Goal: Transaction & Acquisition: Purchase product/service

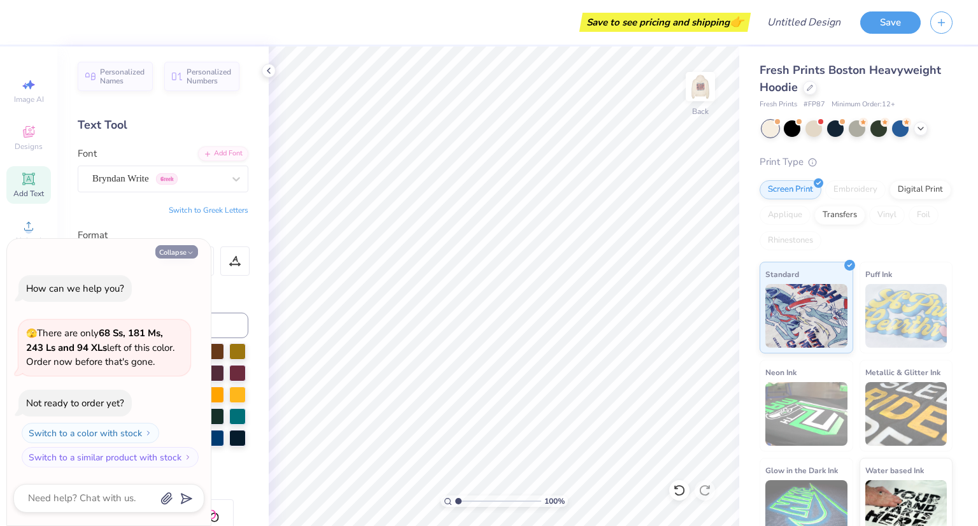
click at [183, 250] on button "Collapse" at bounding box center [176, 251] width 43 height 13
type textarea "x"
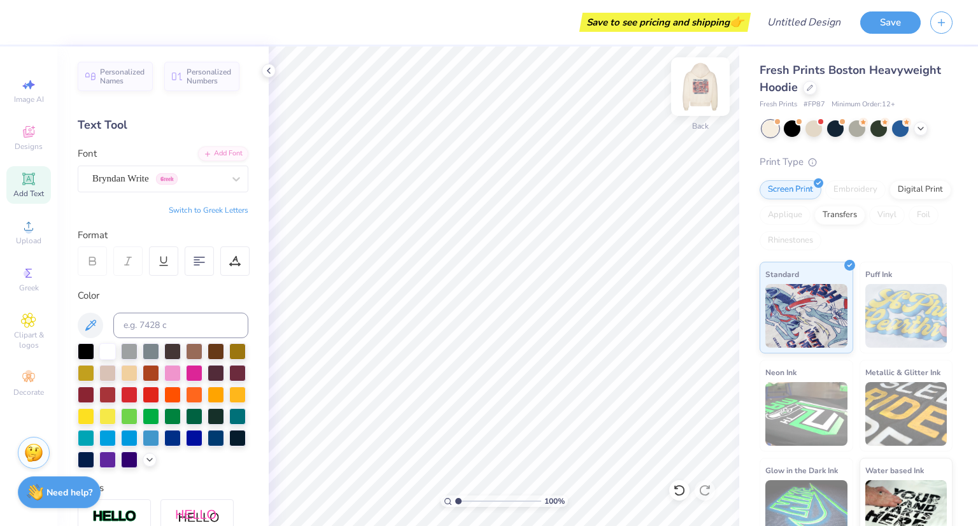
click at [697, 90] on img at bounding box center [700, 86] width 51 height 51
type input "1.0617564372629"
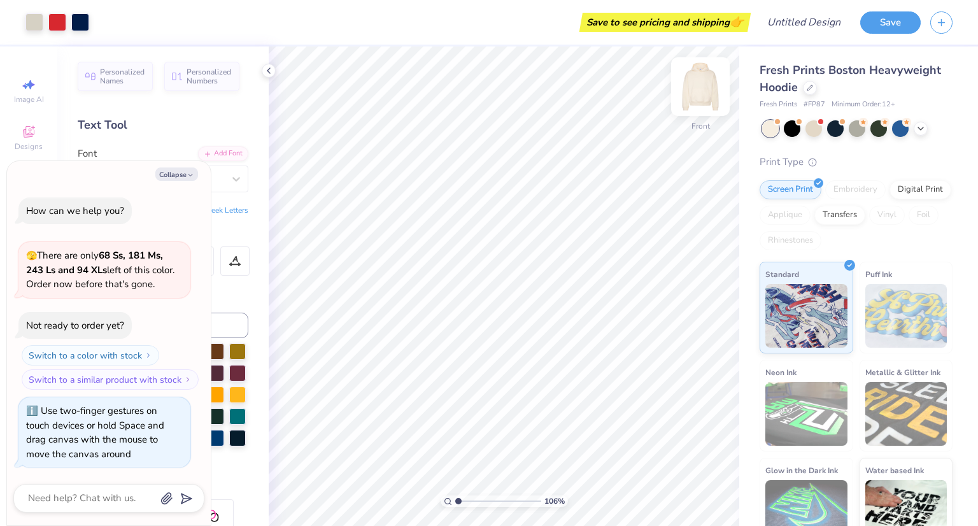
type textarea "x"
type input "1.12023438917187"
type textarea "x"
type input "1.12023438917187"
type textarea "x"
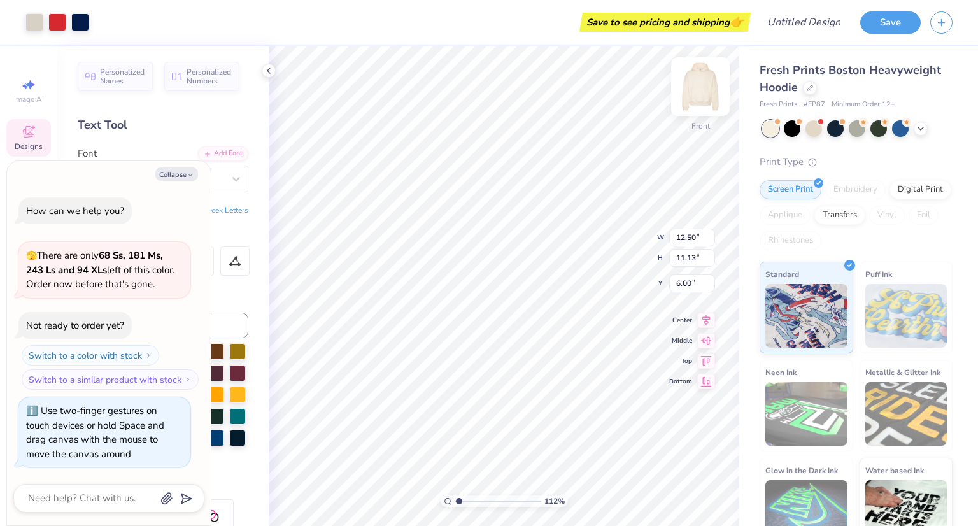
type input "1.12023438917187"
type textarea "x"
type input "1.12023438917187"
type textarea "x"
type input "1.12023438917187"
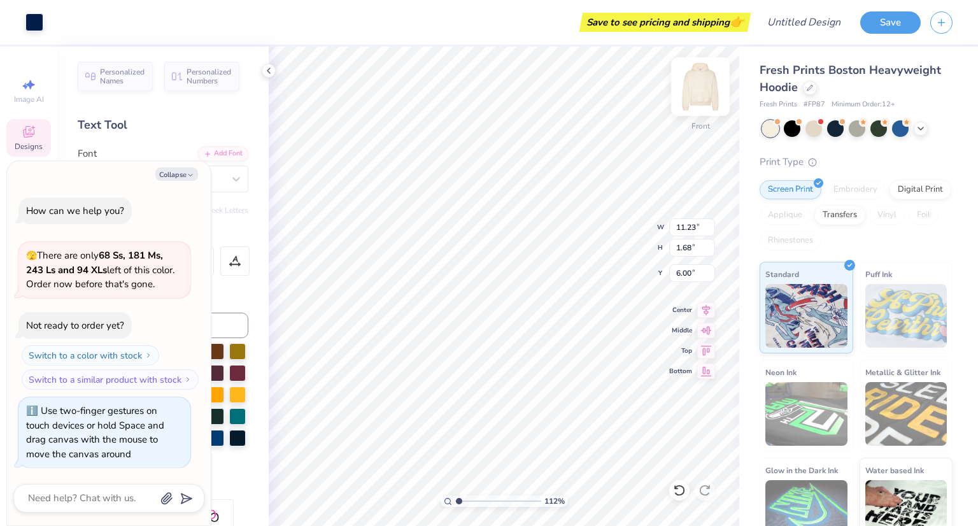
type textarea "x"
type input "1.12023438917187"
type textarea "x"
type input "1.12023438917187"
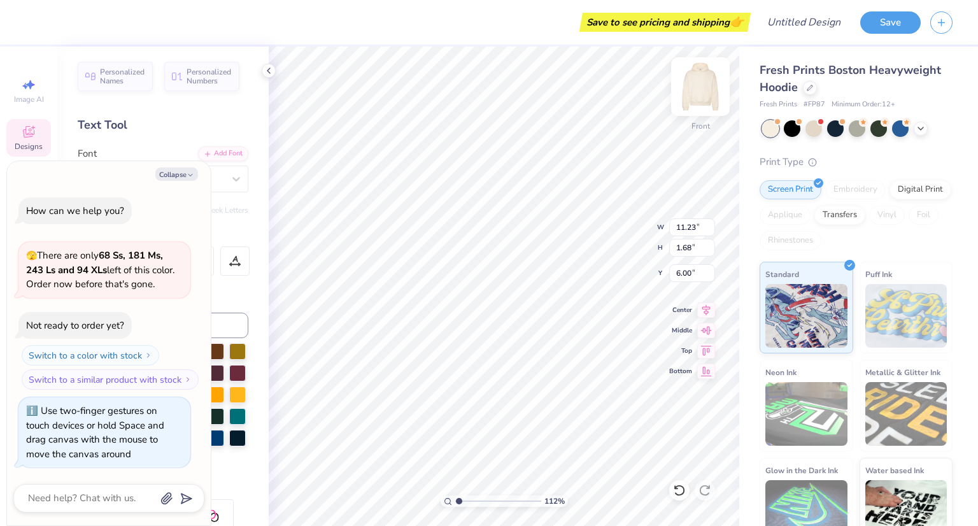
type textarea "x"
type input "1.12023438917187"
type textarea "x"
type input "1.12023438917187"
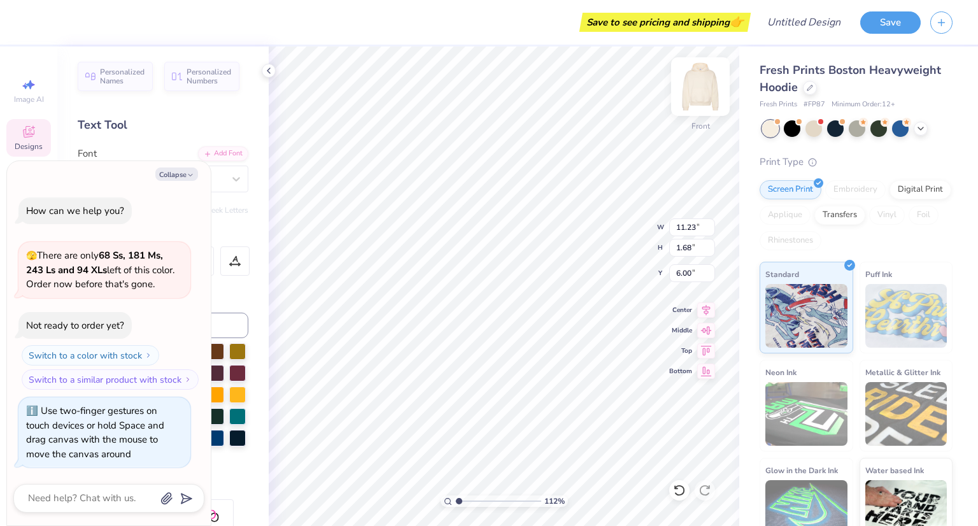
type textarea "x"
type input "1.12023438917187"
type textarea "x"
type input "1.12023438917187"
type textarea "x"
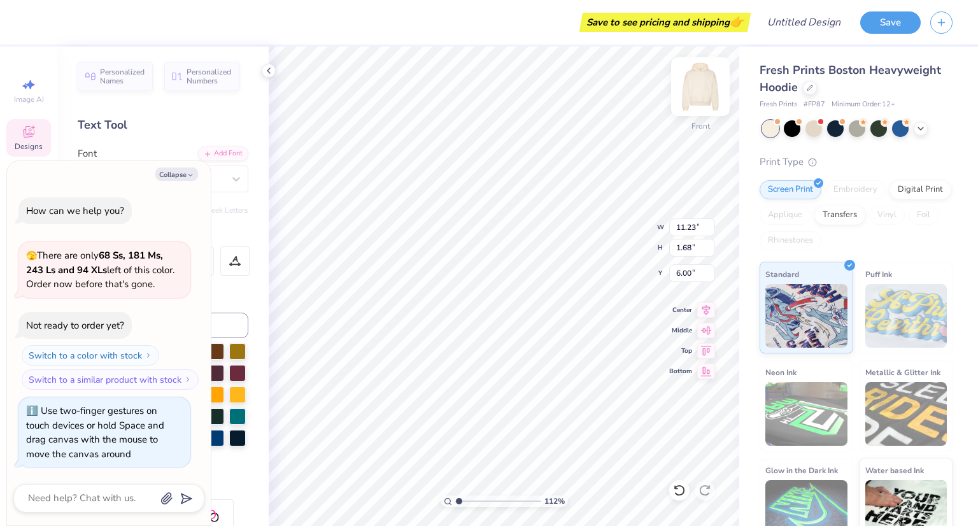
type input "1.12023438917187"
type textarea "x"
type textarea "Al"
type input "1.12023438917187"
type textarea "x"
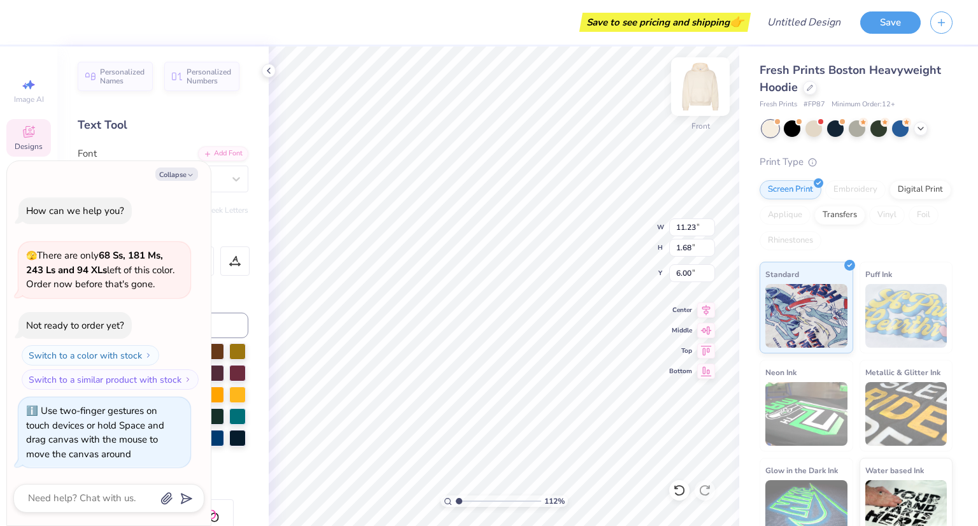
type input "1.12023438917187"
type textarea "x"
type textarea "Alp"
type input "1.12023438917187"
type textarea "x"
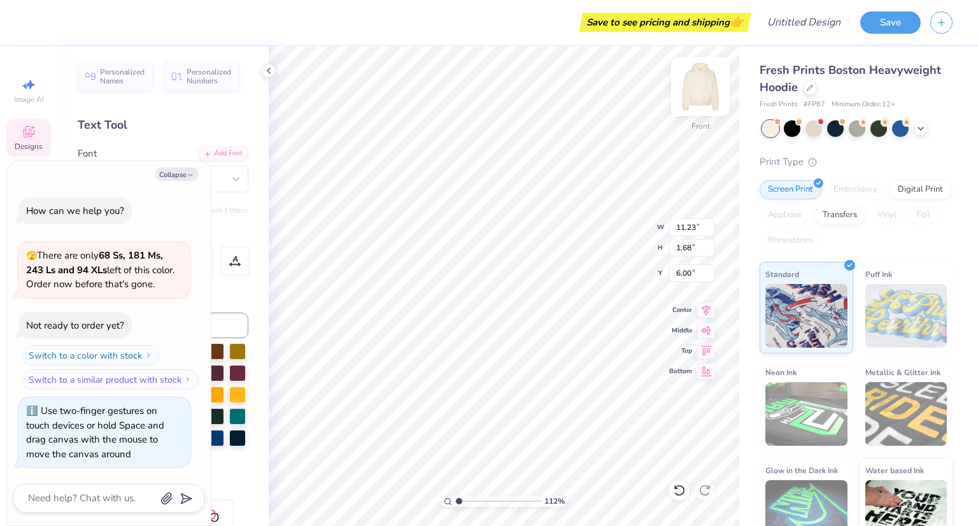
type textarea "Alpha"
type input "1.12023438917187"
type textarea "x"
type input "1.12023438917187"
type textarea "x"
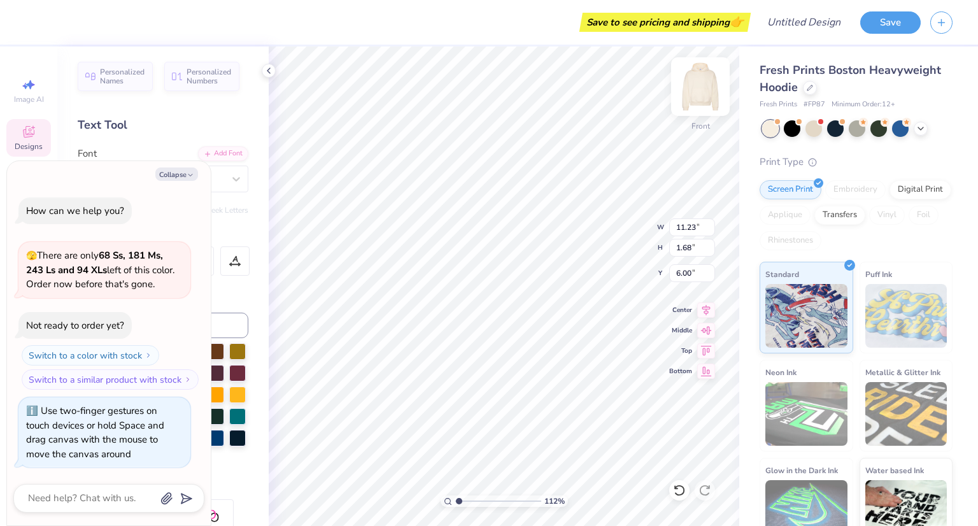
type textarea "Alpha"
type input "1.12023438917187"
type textarea "x"
type textarea "Alpha S"
type input "1.12023438917187"
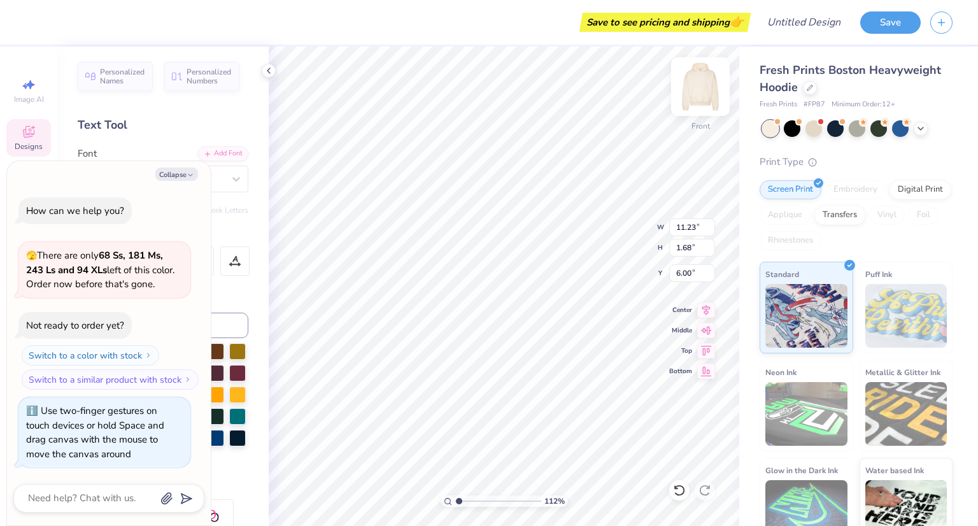
type textarea "x"
type input "1.12023438917187"
type textarea "x"
type textarea "Alpha Sig"
type input "1.12023438917187"
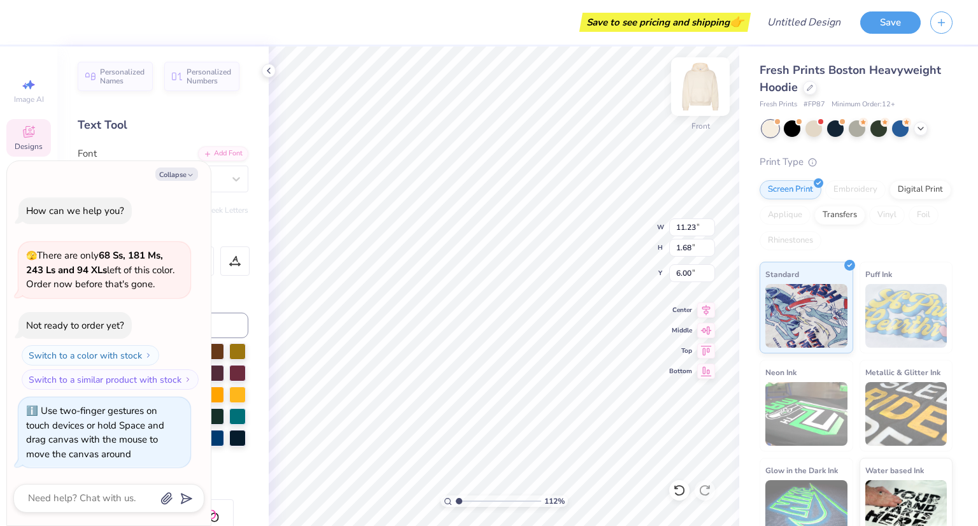
type textarea "x"
type textarea "Alpha Sigm"
type input "1.12023438917187"
type textarea "x"
type input "1.12023438917187"
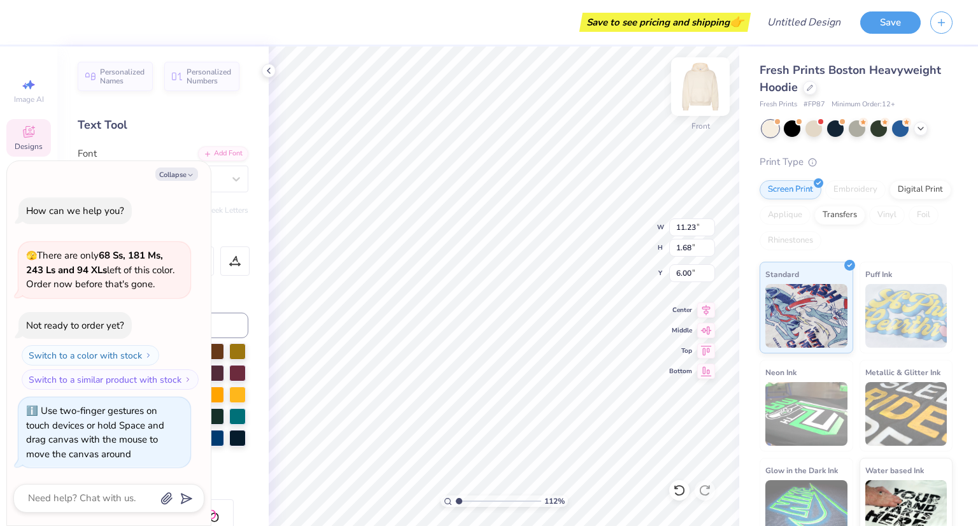
type textarea "x"
type textarea "Alpha Sigma"
type input "1.12023438917187"
type textarea "x"
type textarea "Alpha Sigma"
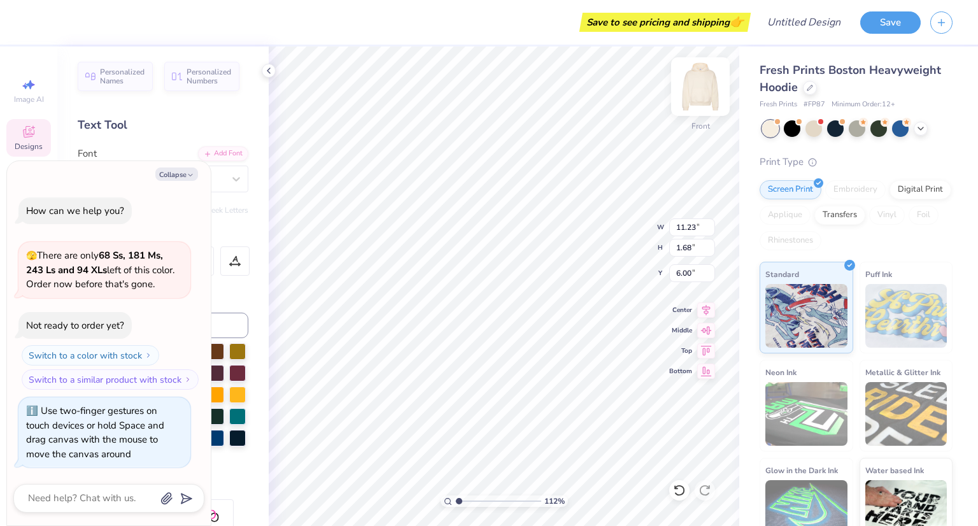
type input "1.12023438917187"
type textarea "x"
type textarea "Alpha Sigma K"
type input "1.12023438917187"
type textarea "x"
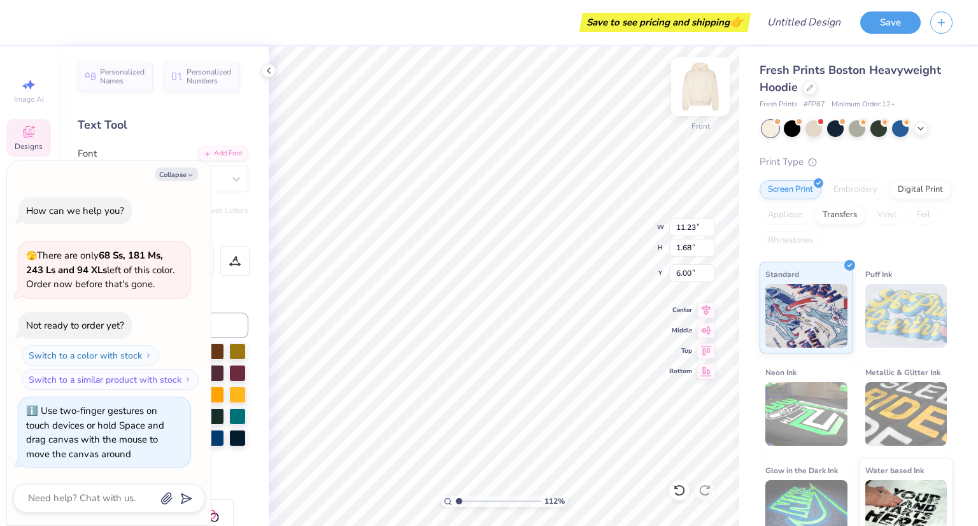
type input "1.12023438917187"
type textarea "x"
type textarea "Alpha Sigma Kap"
type input "1.12023438917187"
type textarea "x"
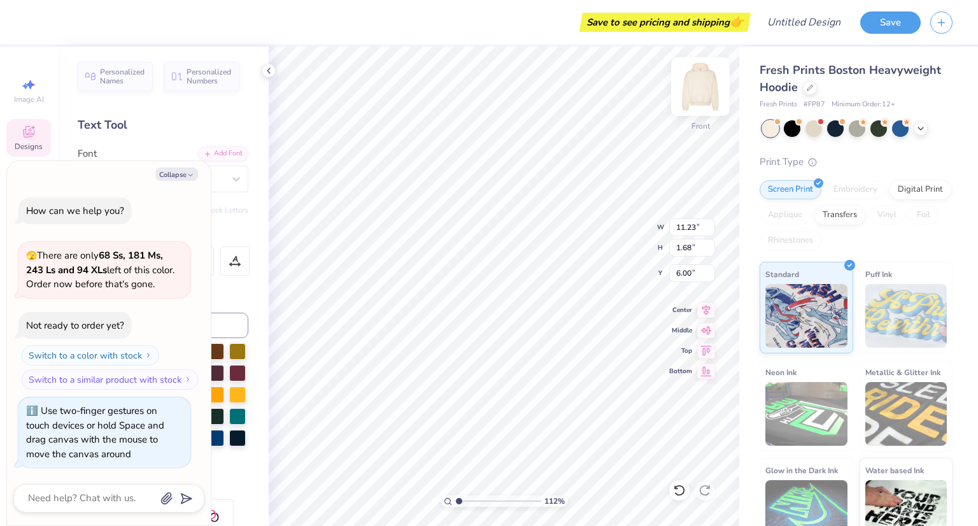
type textarea "Alpha Sigma Kappa"
type input "1.12023438917187"
type textarea "x"
type input "1.12023438917187"
type textarea "x"
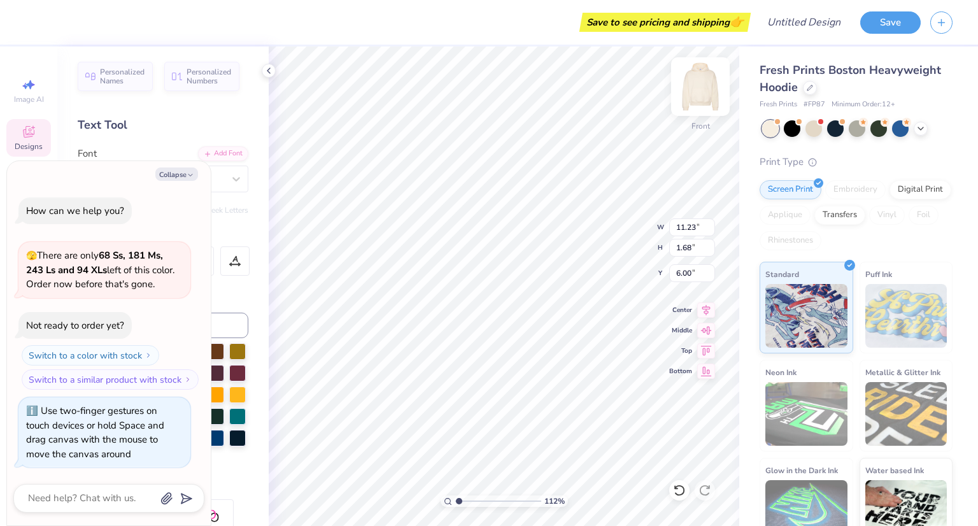
type input "10.05"
type input "0.75"
type input "16.38"
type input "1.12023438917187"
type textarea "x"
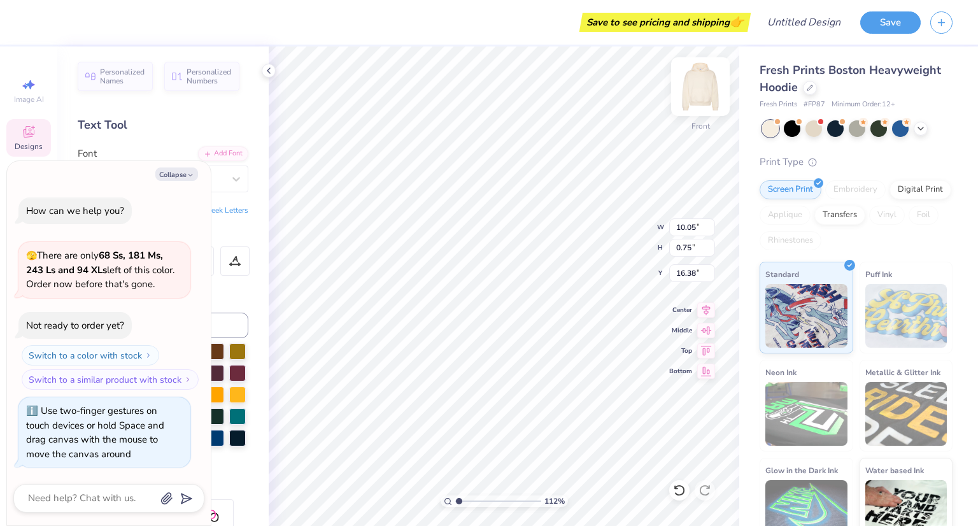
type input "1.12023438917187"
type textarea "x"
type input "1.12023438917187"
type textarea "x"
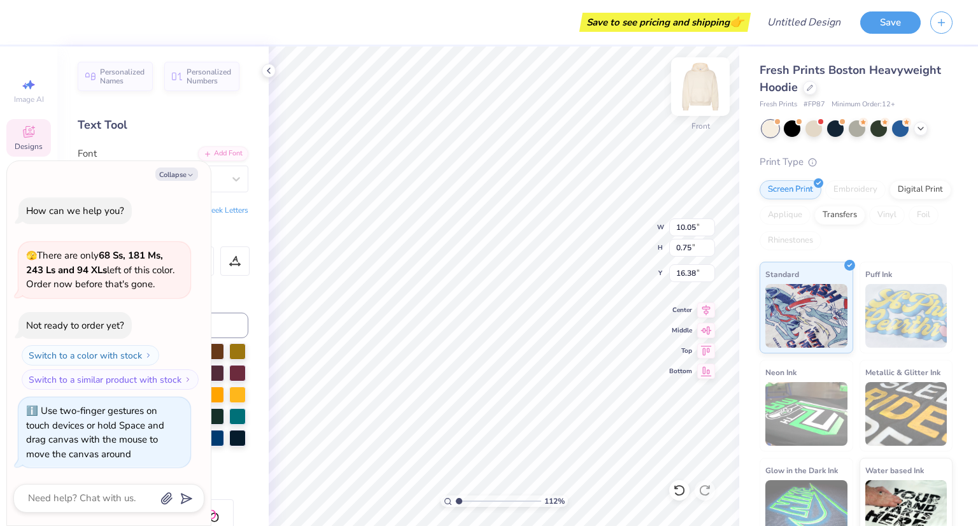
type input "1.12023438917187"
type textarea "x"
type input "1.12023438917187"
type textarea "x"
type input "1.12023438917187"
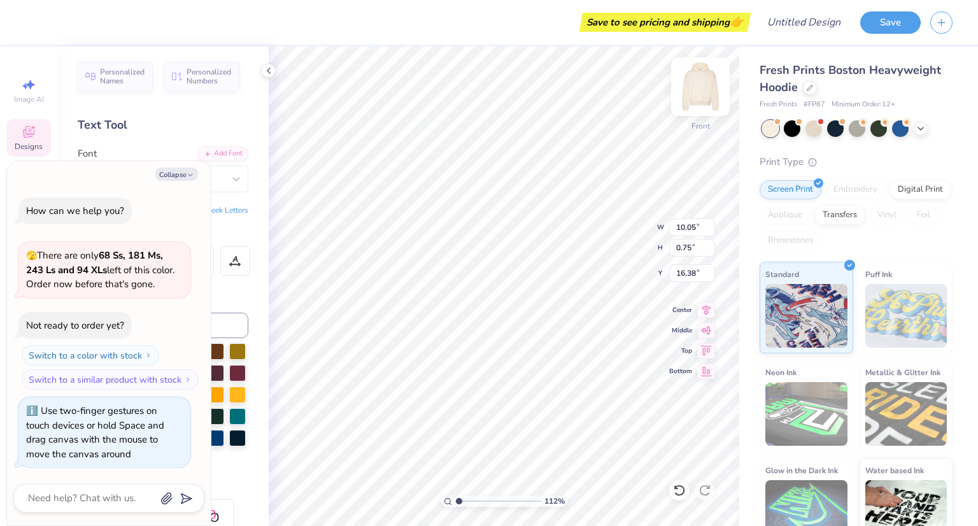
type textarea "x"
type input "1.12023438917187"
type textarea "x"
type textarea "D"
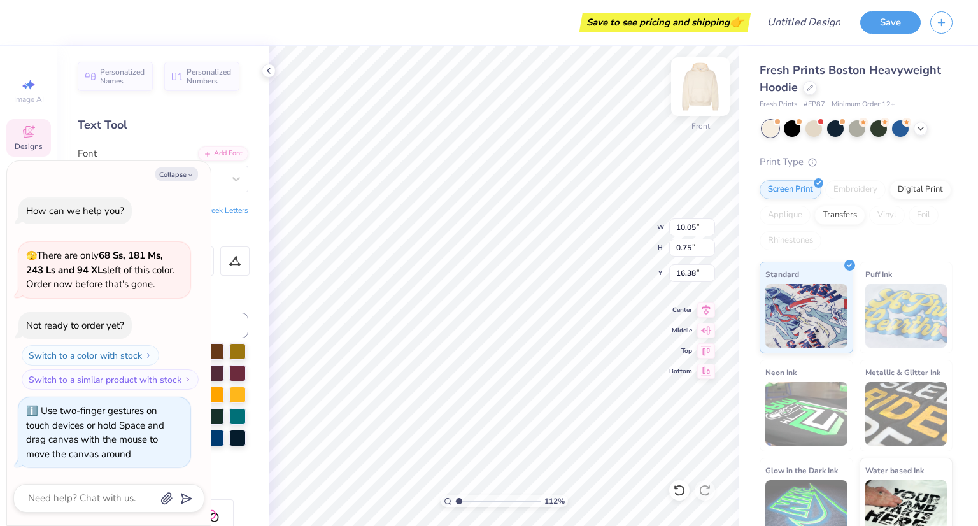
type input "1.12023438917187"
type textarea "x"
type textarea "D"
type input "1.12023438917187"
type textarea "x"
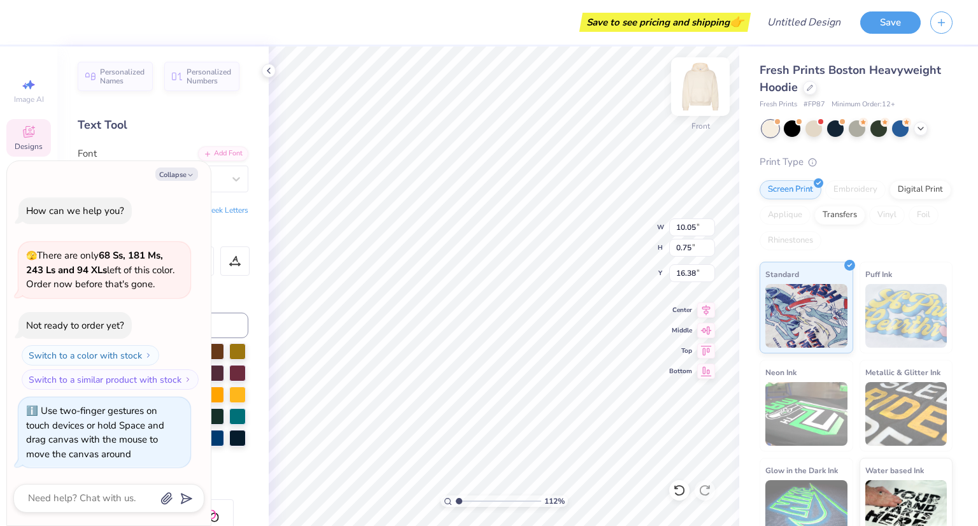
type input "1.12023438917187"
type textarea "x"
type input "1.12023438917187"
type textarea "x"
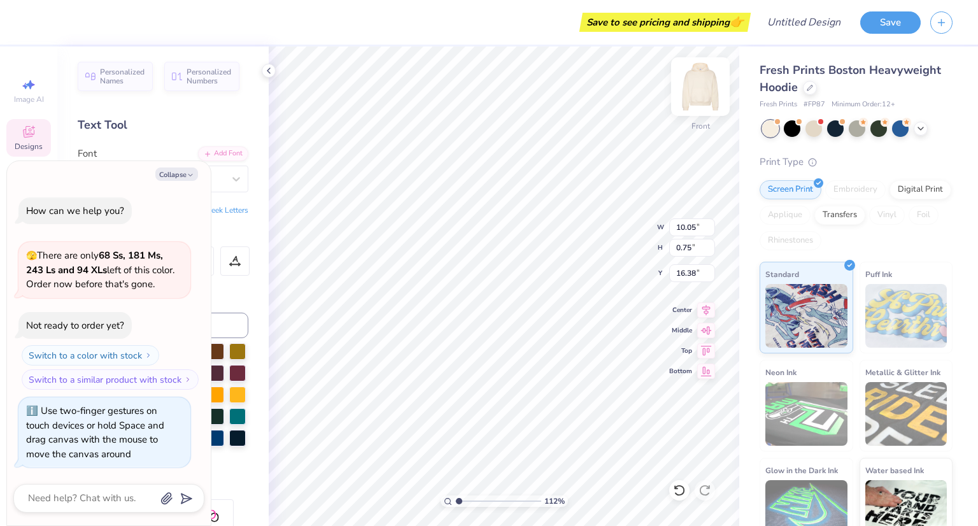
type input "1.12023438917187"
type textarea "x"
type textarea "B"
type input "1.12023438917187"
type textarea "x"
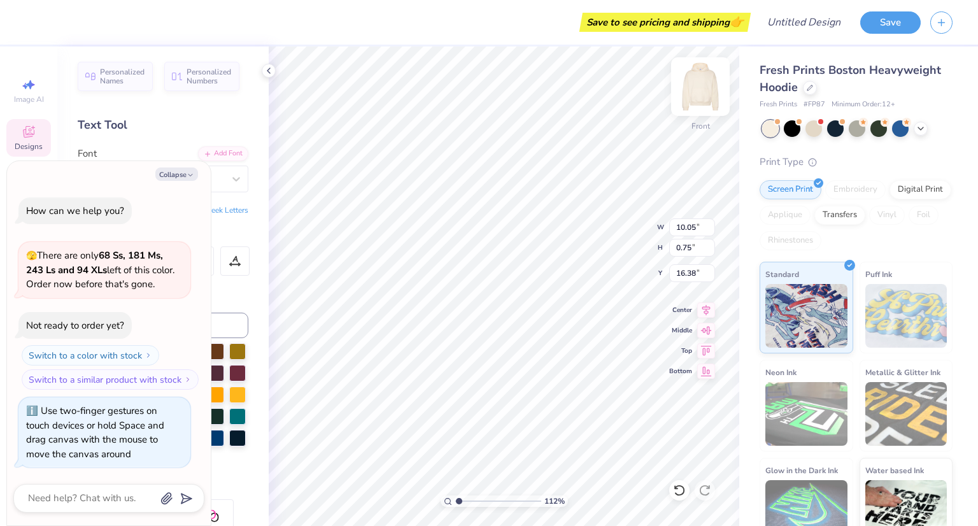
type textarea "Bi"
type input "1.12023438917187"
type textarea "x"
type textarea "Bid"
type input "1.12023438917187"
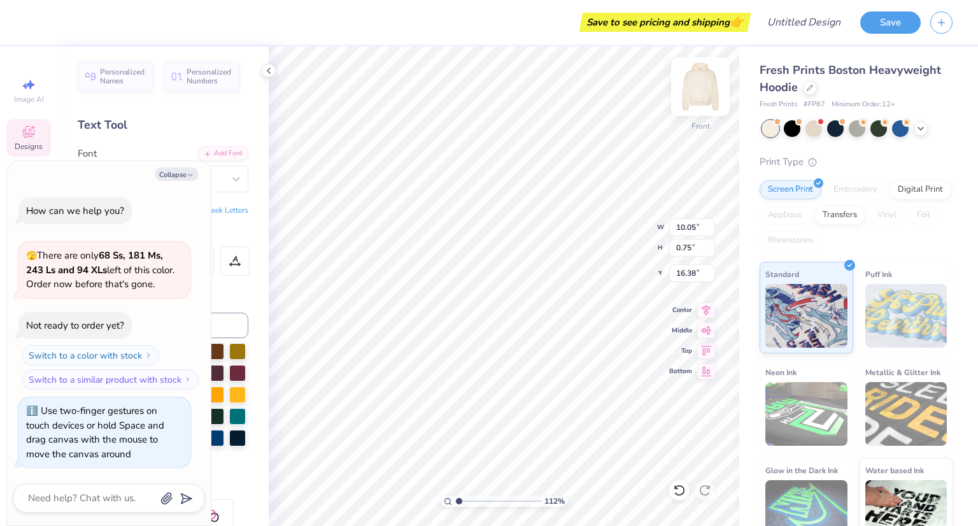
type textarea "x"
type textarea "Bid"
type input "1.12023438917187"
type textarea "x"
type textarea "Bid D"
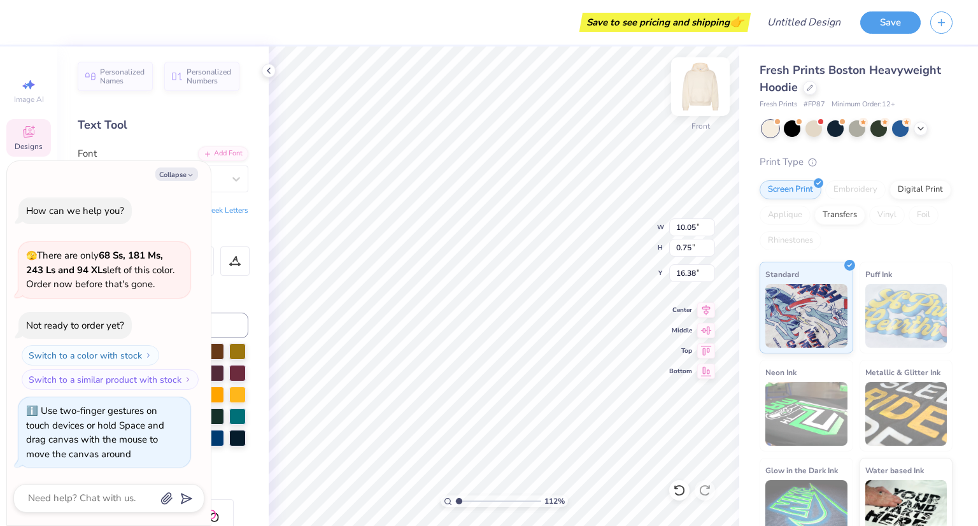
type input "1.12023438917187"
type textarea "x"
type input "1.12023438917187"
type textarea "x"
type textarea "Bid Da"
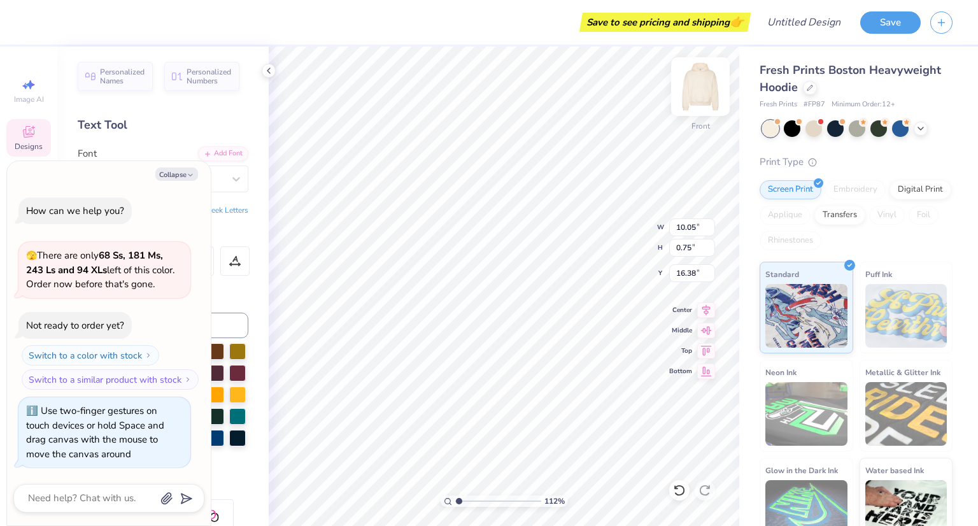
type input "1.12023438917187"
type textarea "x"
type textarea "Bid Day"
type input "1.12023438917187"
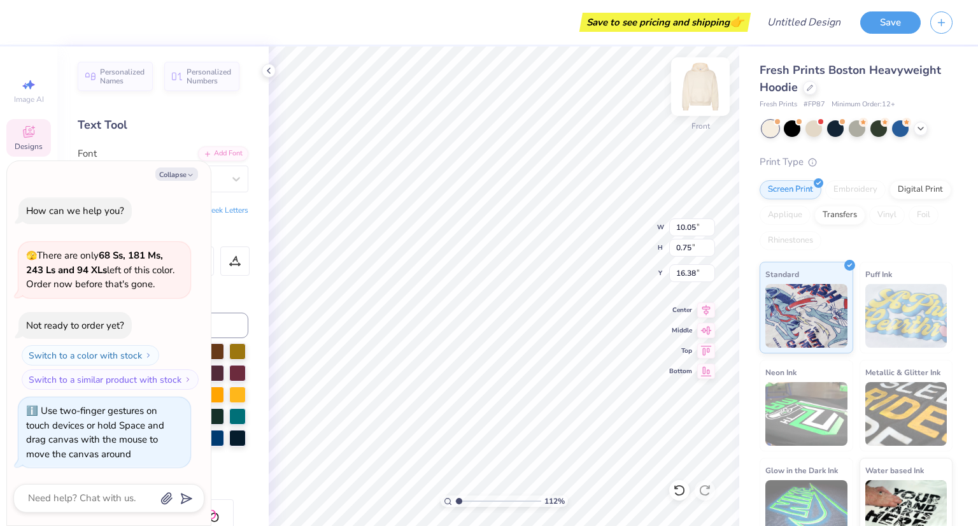
type textarea "x"
type textarea "Bid Day"
type input "1.12023438917187"
type textarea "x"
type textarea "Bid Day F"
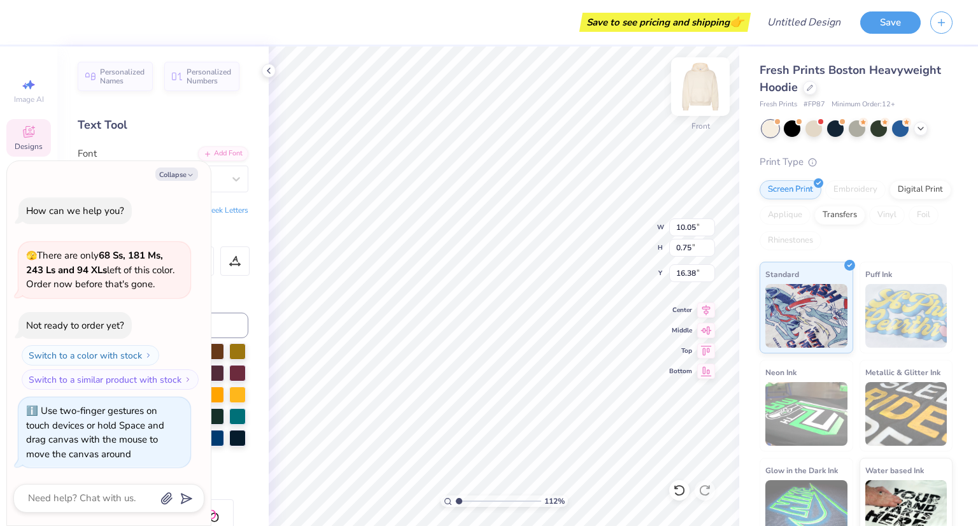
type input "1.12023438917187"
type textarea "x"
type input "1.12023438917187"
type textarea "x"
type textarea "Bid Day Fal"
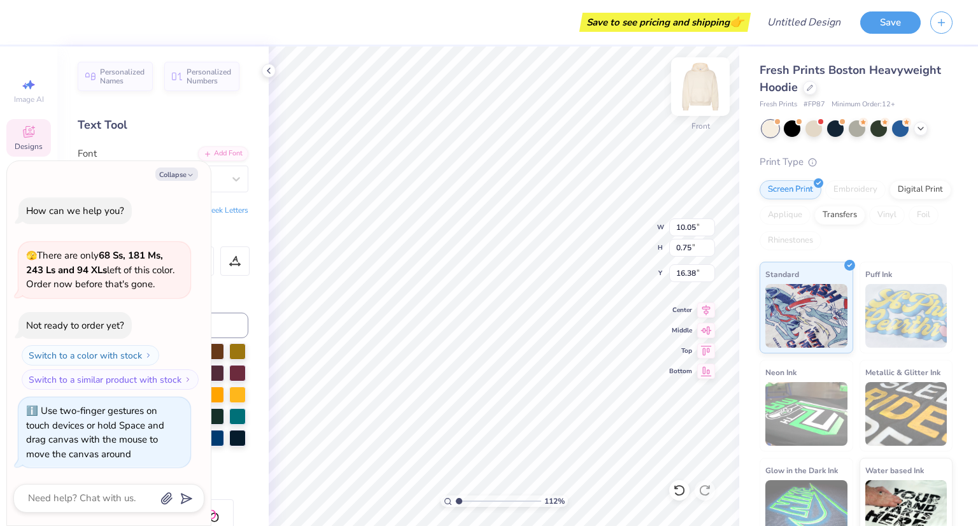
type input "1.12023438917187"
type textarea "x"
type input "1.12023438917187"
type textarea "x"
type textarea "Bid Day Fall"
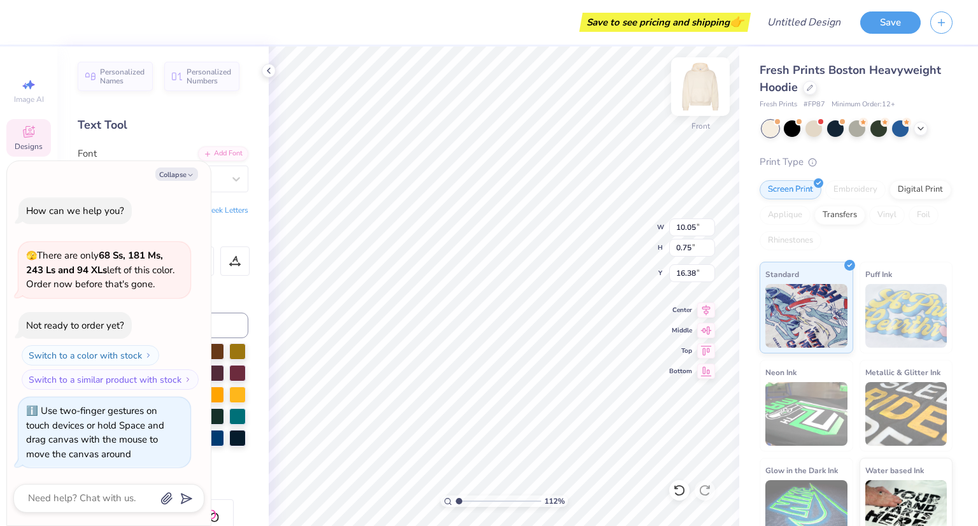
type input "1.12023438917187"
type textarea "x"
type textarea "Bid Day Fall"
type input "1.12023438917187"
type textarea "x"
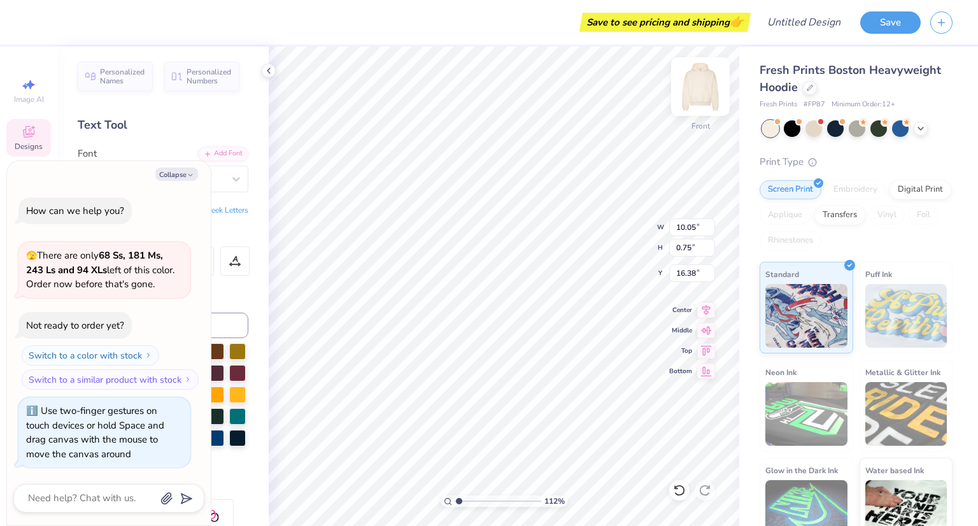
type textarea "Bid Day Fall 20"
type input "1.12023438917187"
type textarea "x"
type textarea "Bid Day Fall 2025"
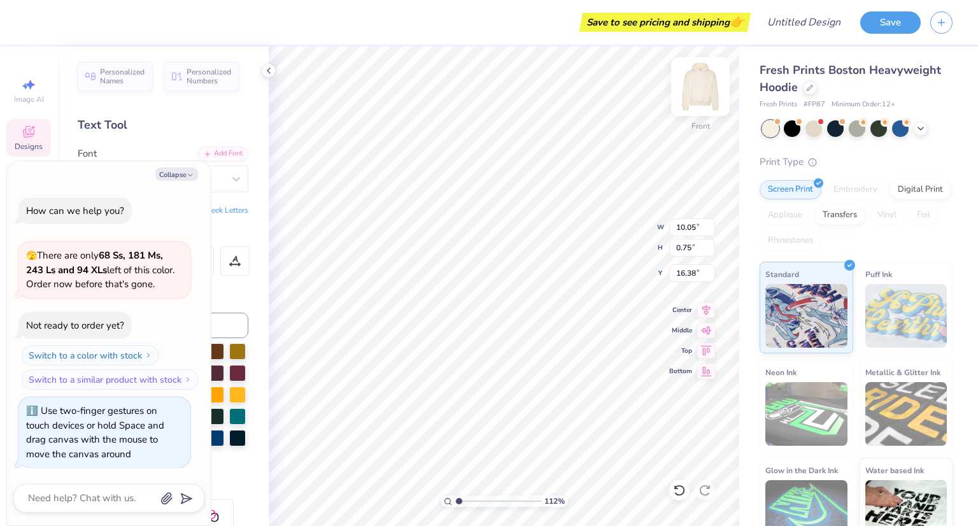
type input "1.12023438917187"
type textarea "x"
type input "1.12023438917187"
type textarea "x"
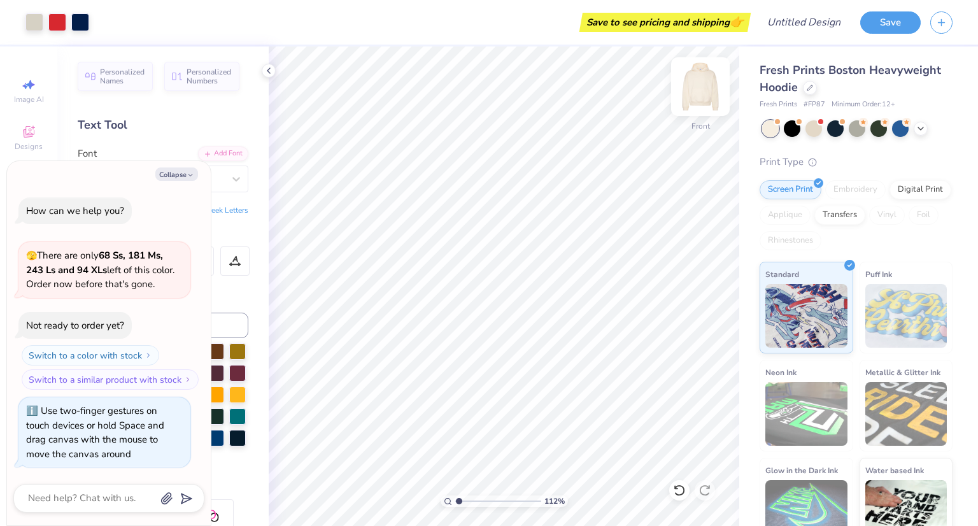
click at [697, 94] on img at bounding box center [700, 86] width 51 height 51
type input "1.12023438917187"
type textarea "x"
type input "1.12023438917187"
type textarea "x"
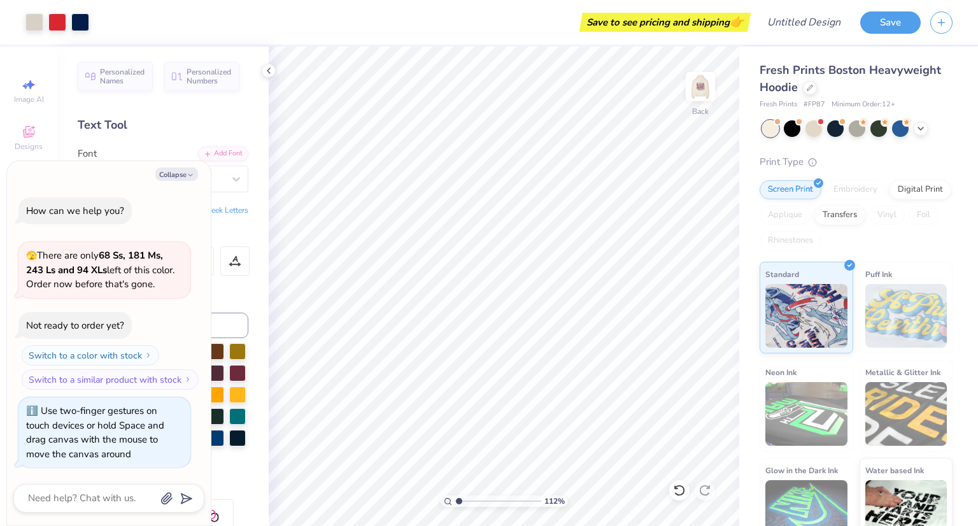
type input "1.12023438917187"
type textarea "x"
type input "1.12023438917187"
type textarea "x"
click at [707, 90] on img at bounding box center [700, 86] width 51 height 51
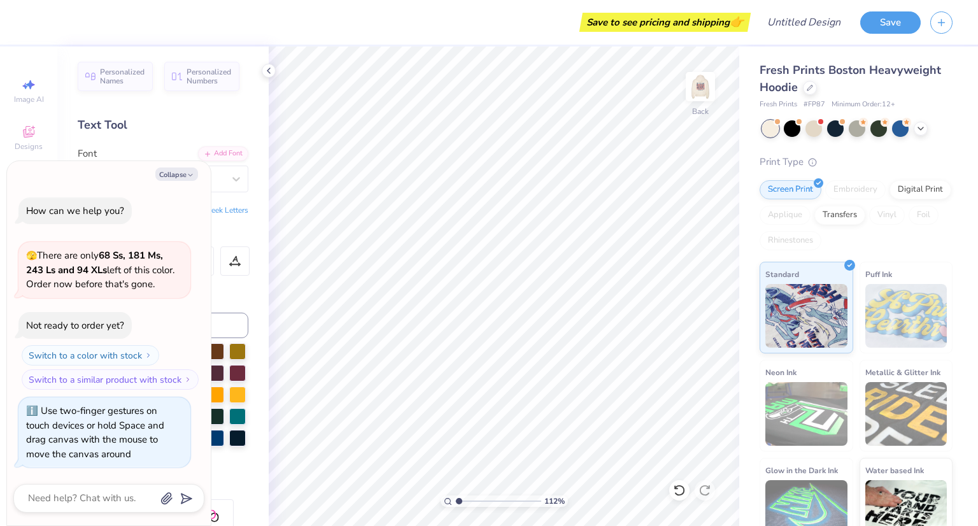
type input "1.12023438917187"
type textarea "x"
type input "1.12023438917187"
type textarea "x"
type input "1.12023438917187"
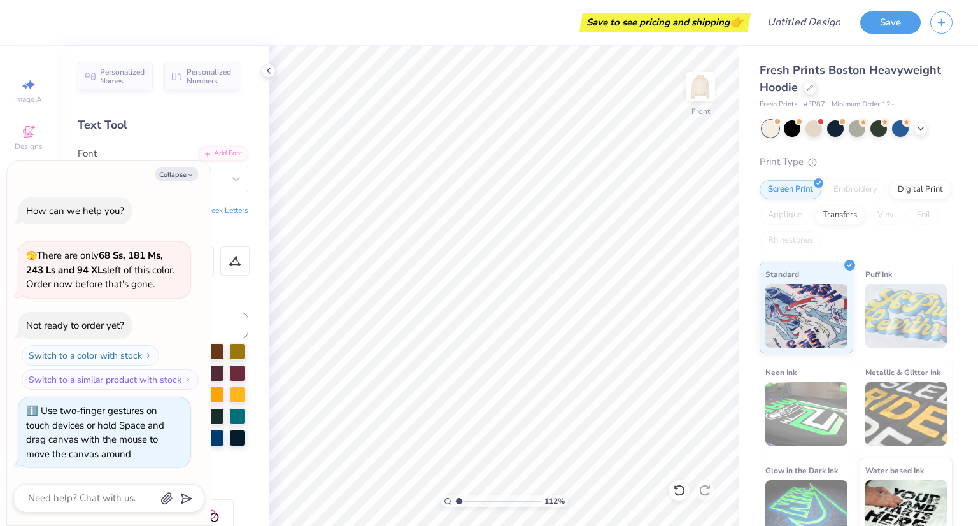
type textarea "x"
type input "1.12023438917187"
type textarea "x"
type input "1.12023438917187"
type textarea "x"
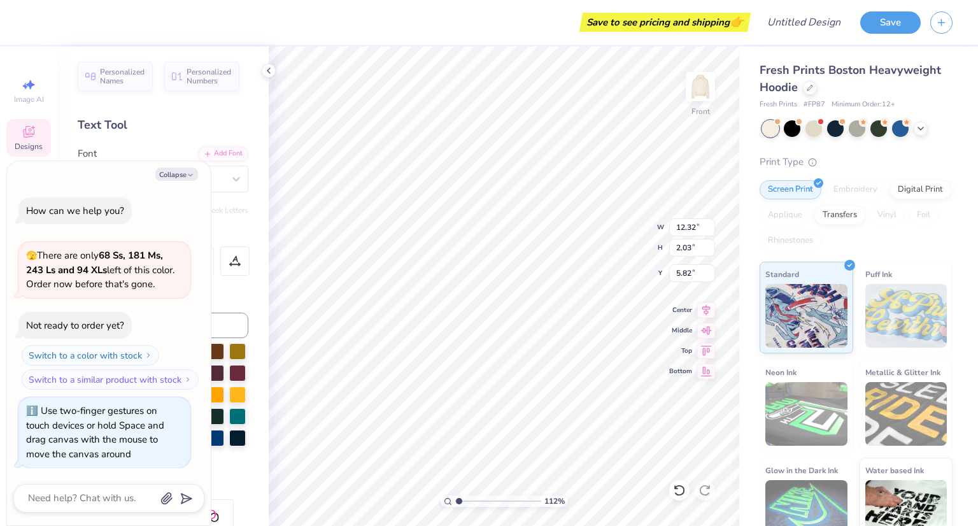
type input "1.12023438917187"
type textarea "x"
type input "1.12023438917187"
type textarea "x"
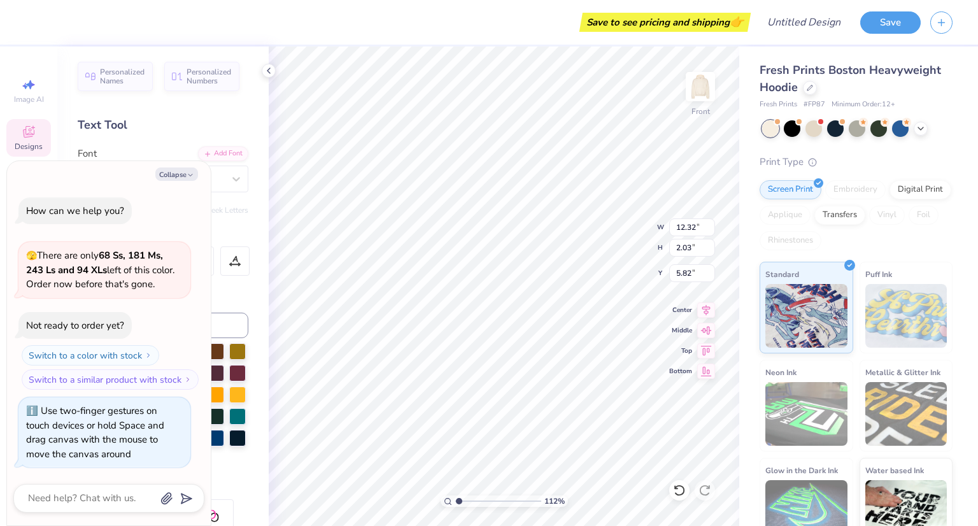
type input "1.12023438917187"
type textarea "x"
type input "1.12023438917187"
type textarea "x"
click at [708, 92] on img at bounding box center [700, 86] width 25 height 25
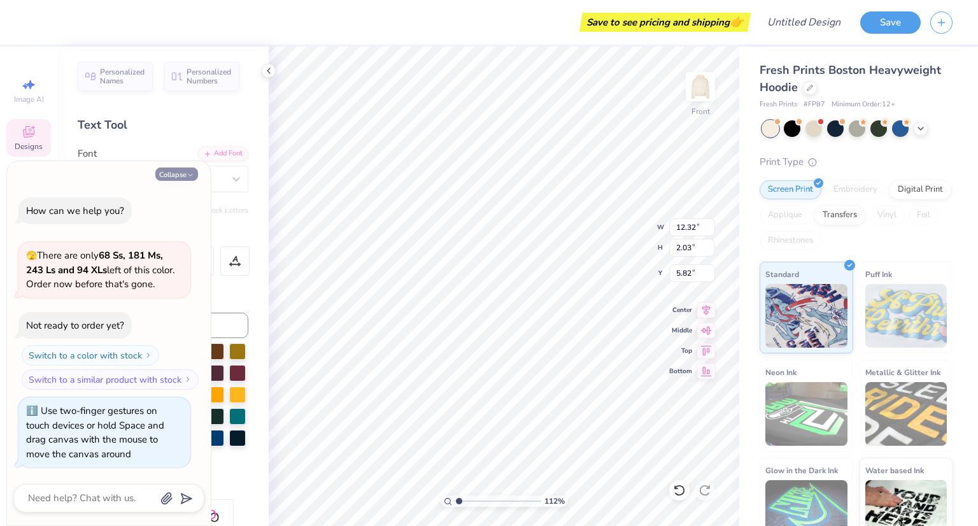
click at [185, 171] on button "Collapse" at bounding box center [176, 173] width 43 height 13
type input "1.12023438917187"
type textarea "x"
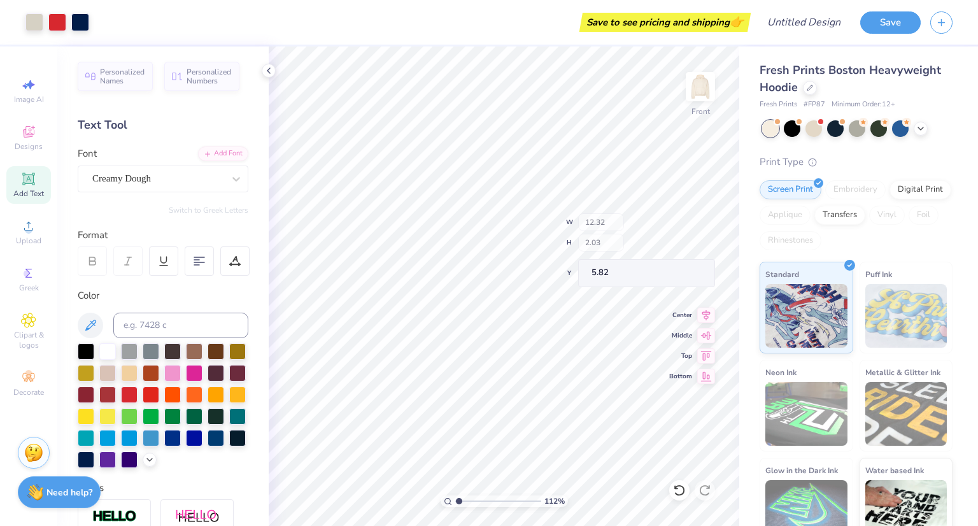
type input "1.12023438917187"
type textarea "x"
type input "1.12023438917187"
type textarea "x"
click at [703, 87] on img at bounding box center [700, 86] width 51 height 51
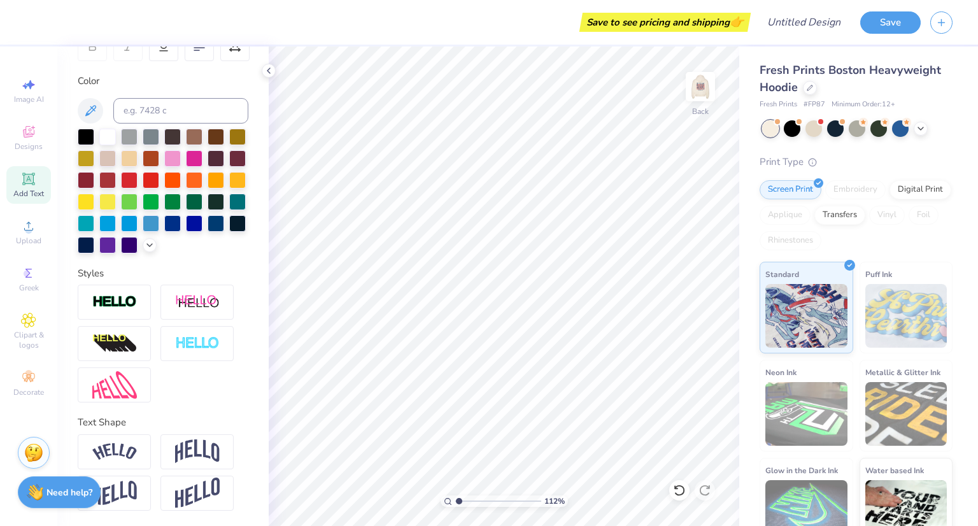
scroll to position [0, 0]
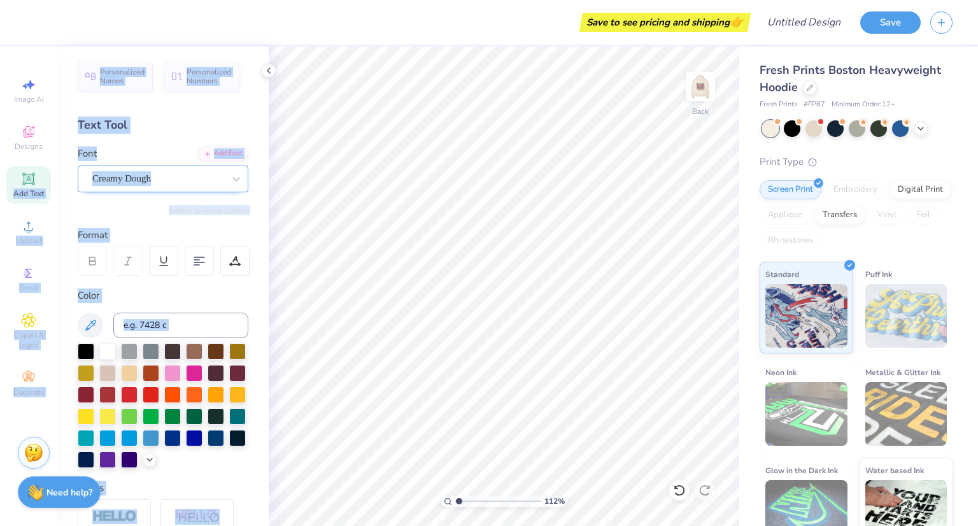
click at [509, 199] on div "Save to see pricing and shipping 👉 Design Title Save Image AI Designs Add Text …" at bounding box center [489, 263] width 978 height 526
click at [203, 300] on div "Color" at bounding box center [163, 295] width 171 height 15
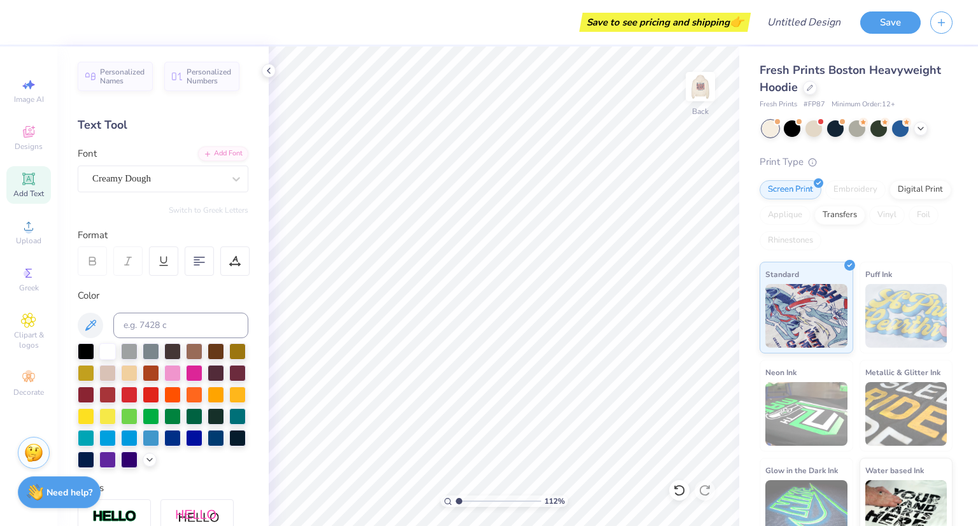
click at [28, 177] on icon at bounding box center [29, 179] width 10 height 10
click at [225, 184] on div at bounding box center [236, 178] width 23 height 23
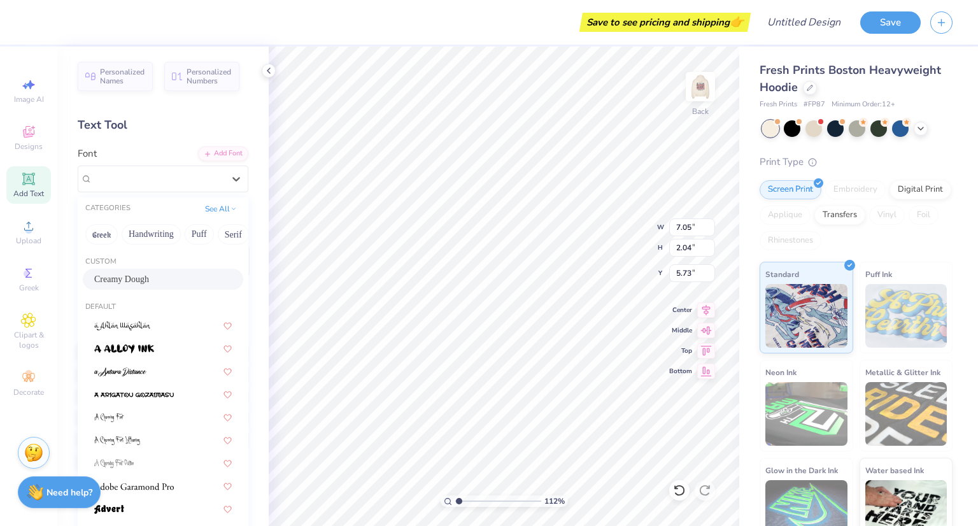
click at [158, 280] on div "Creamy Dough" at bounding box center [163, 279] width 138 height 13
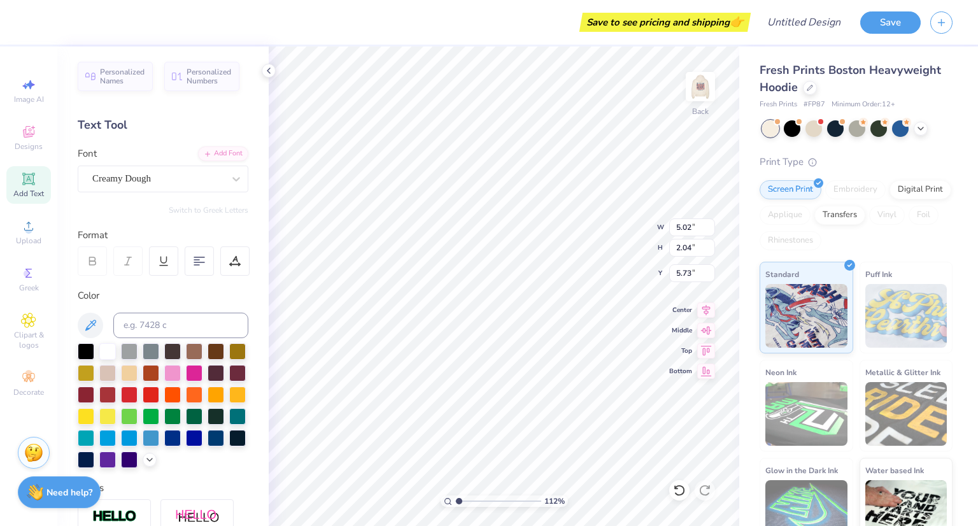
type input "1.12023438917187"
type input "5.02"
type input "1.12023438917187"
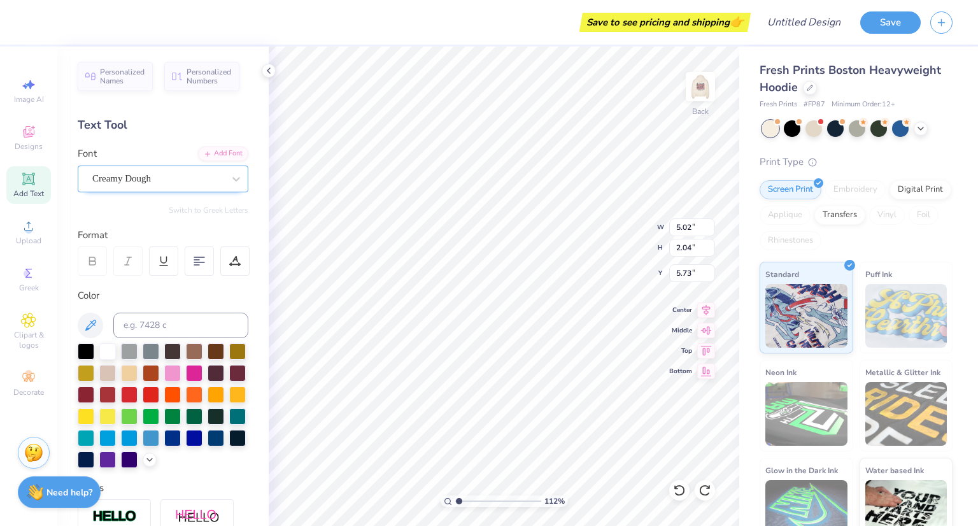
type textarea "A"
type input "1.12023438917187"
type textarea "AS"
type input "1.12023438917187"
type textarea "ASK"
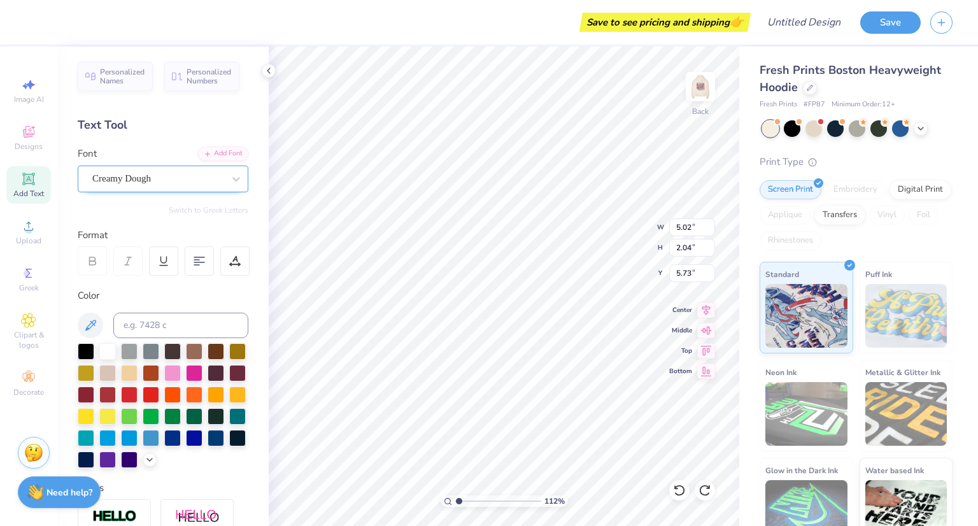
type input "1.12023438917187"
click at [130, 77] on span "Personalized Names" at bounding box center [122, 75] width 45 height 18
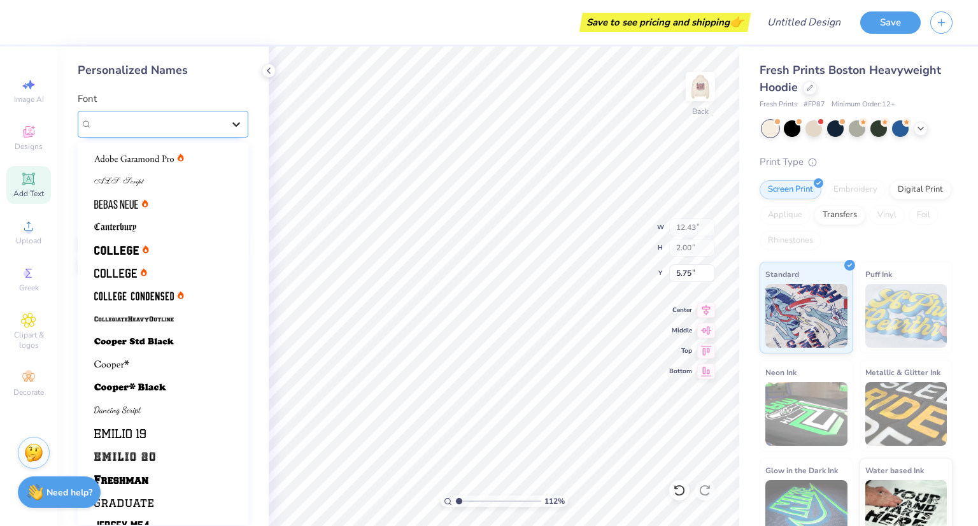
click at [227, 124] on div at bounding box center [236, 124] width 23 height 23
click at [266, 71] on icon at bounding box center [269, 71] width 10 height 10
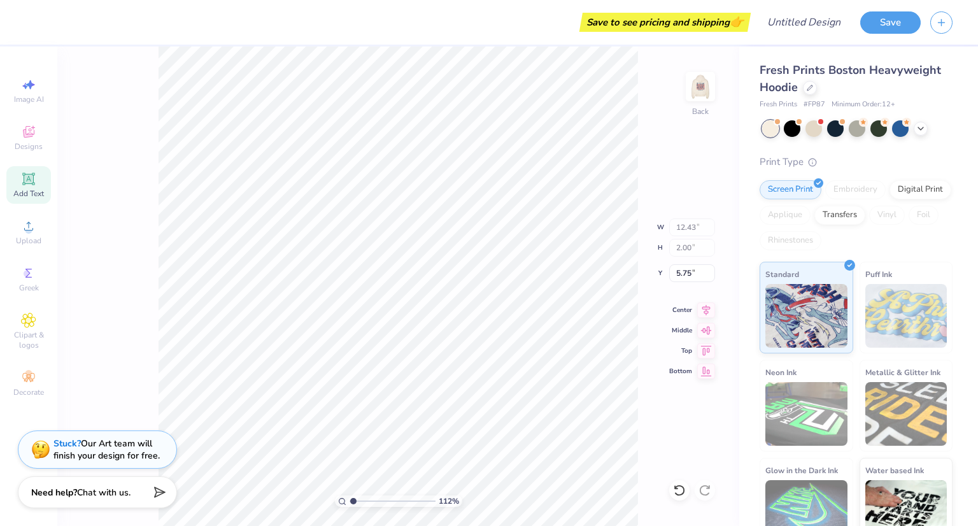
click at [26, 189] on span "Add Text" at bounding box center [28, 194] width 31 height 10
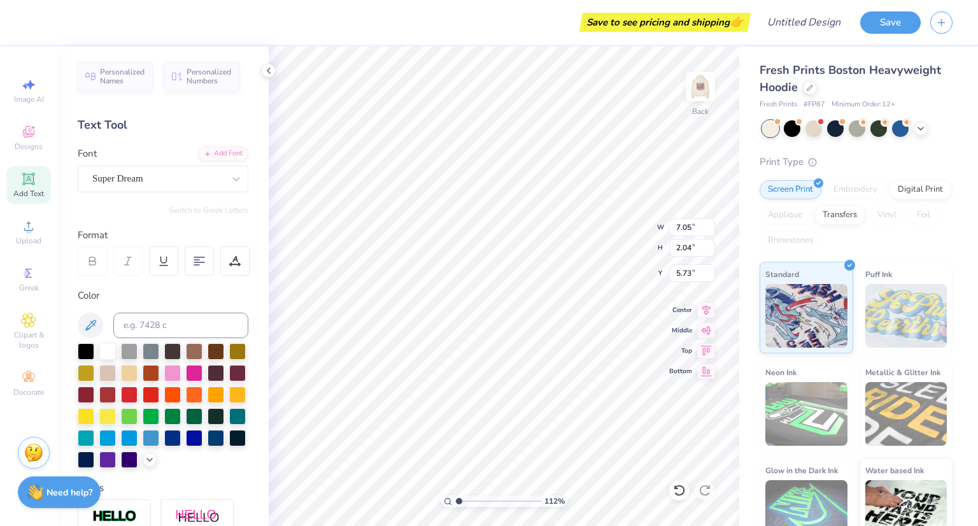
scroll to position [10, 1]
click at [594, 239] on div "112 % Back W 7.05 7.05 " H 2.04 2.04 " Y 5.73 5.73 " Center Middle Top Bottom" at bounding box center [504, 286] width 471 height 480
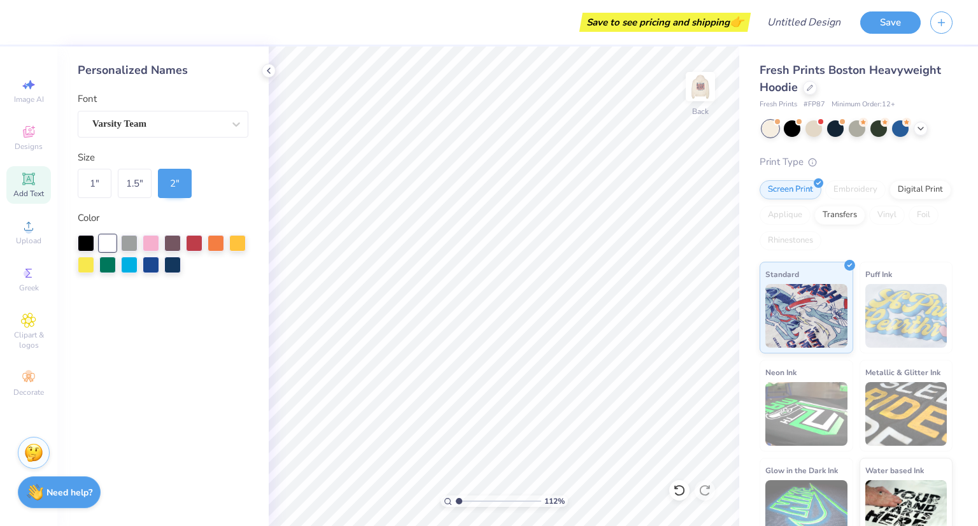
click at [29, 176] on icon at bounding box center [29, 179] width 10 height 10
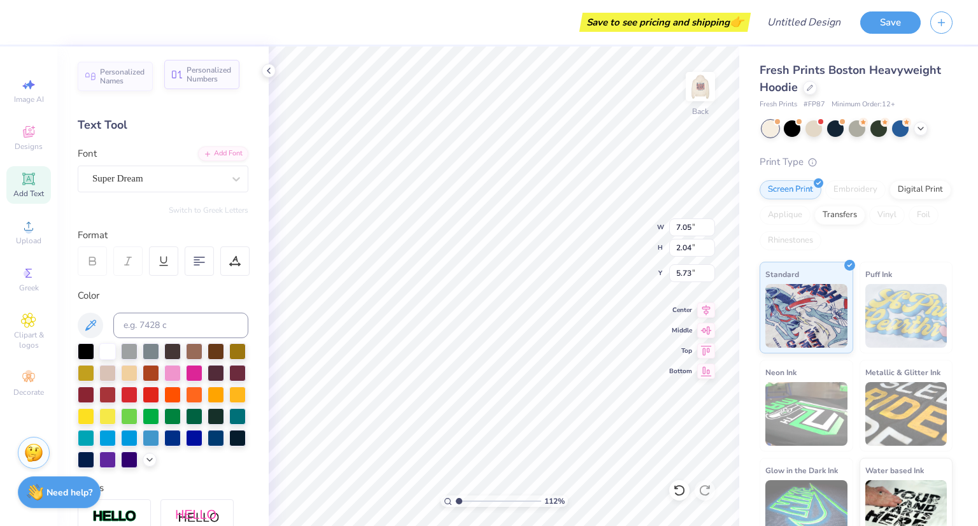
click at [213, 80] on span "Personalized Numbers" at bounding box center [209, 75] width 45 height 18
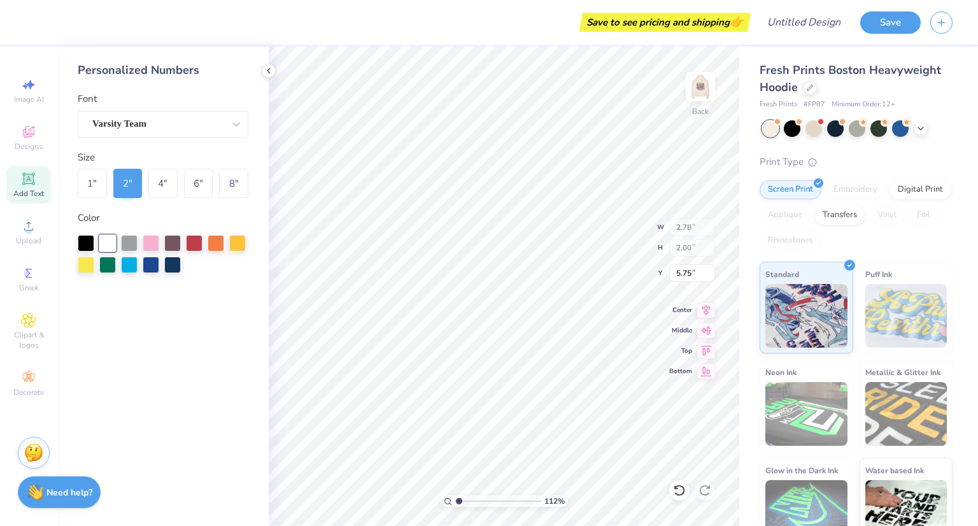
click at [34, 180] on icon at bounding box center [28, 178] width 15 height 15
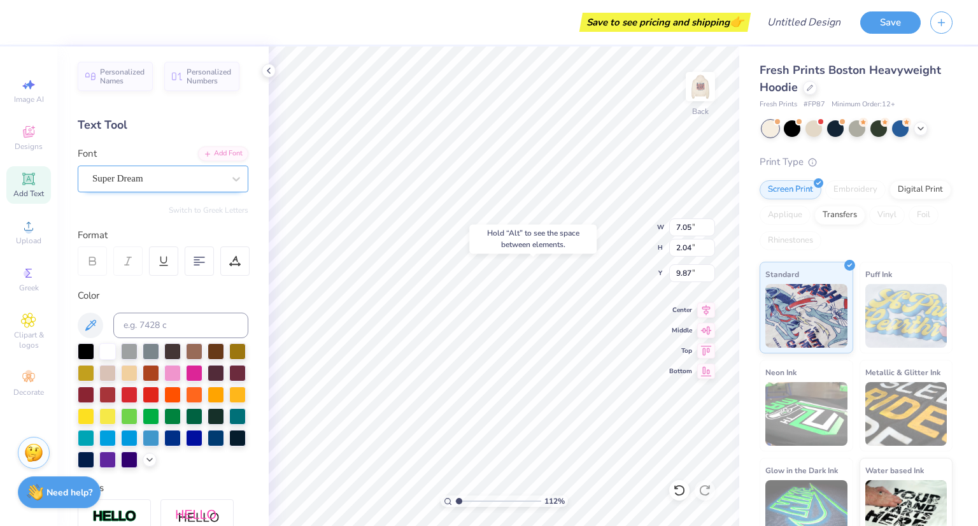
click at [152, 179] on div "Super Dream" at bounding box center [158, 179] width 134 height 20
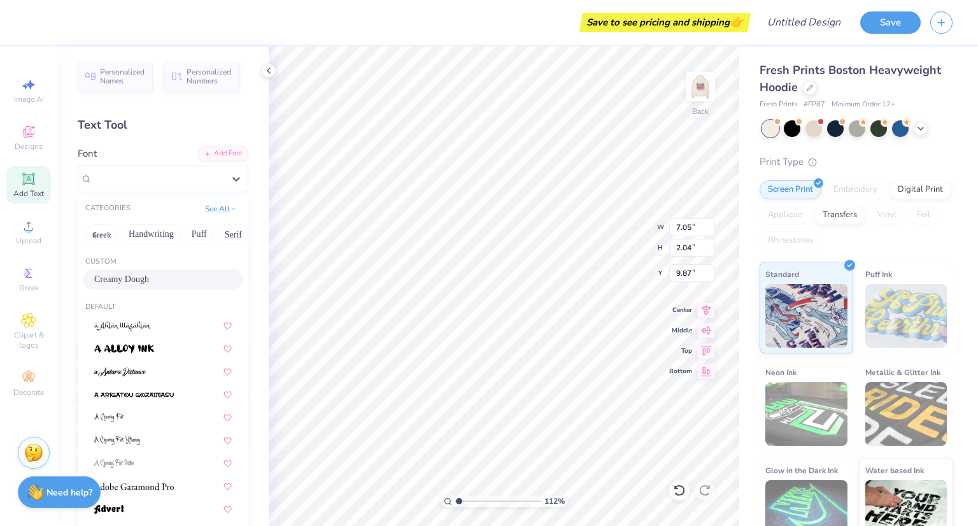
click at [132, 275] on div "Creamy Dough" at bounding box center [163, 279] width 138 height 13
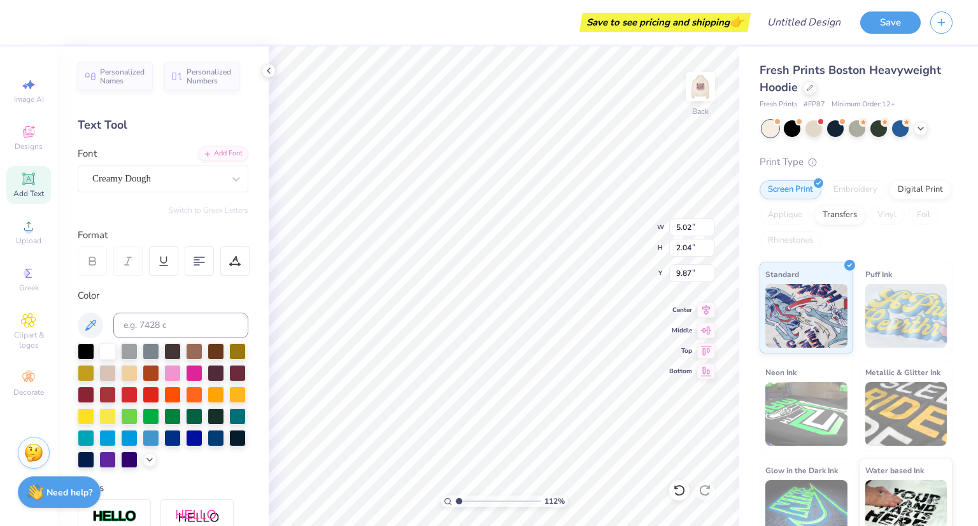
paste textarea "()"
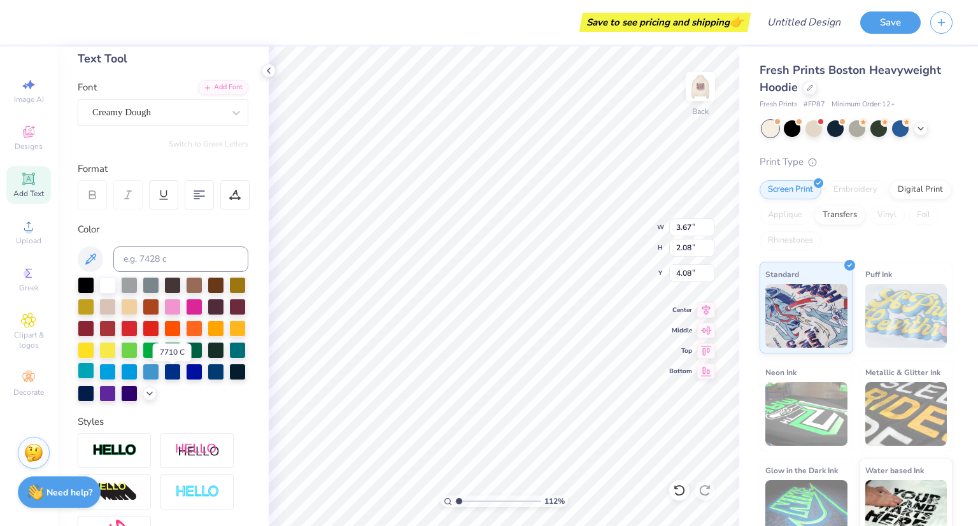
scroll to position [68, 0]
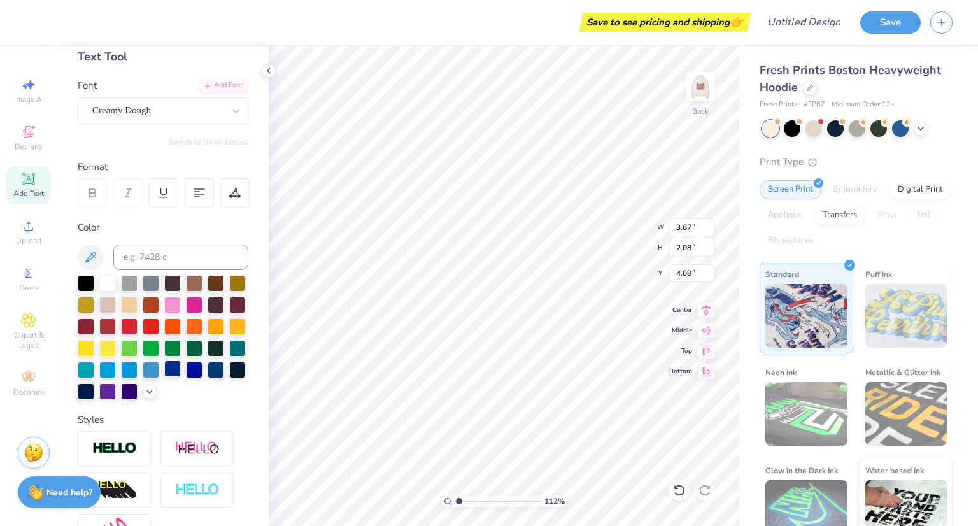
click at [164, 377] on div at bounding box center [172, 368] width 17 height 17
click at [884, 22] on button "Save" at bounding box center [890, 21] width 61 height 22
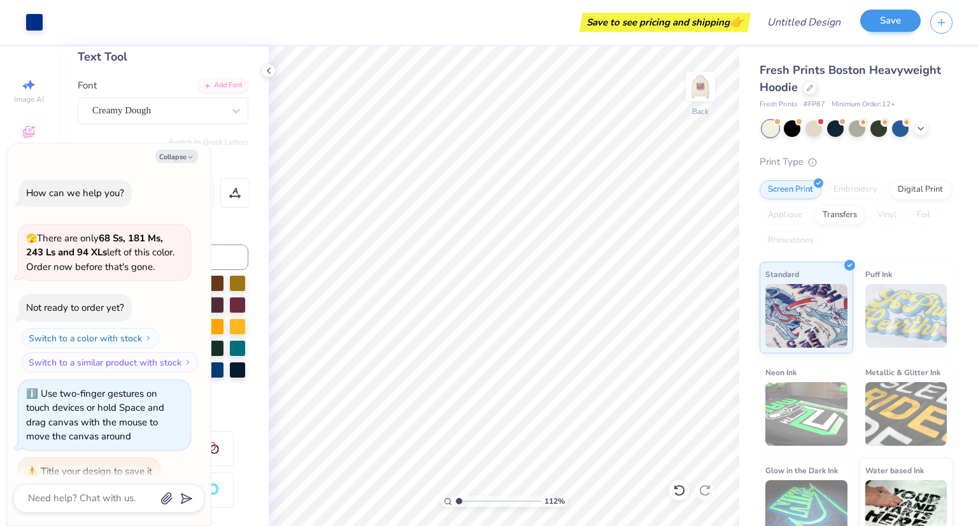
scroll to position [17, 0]
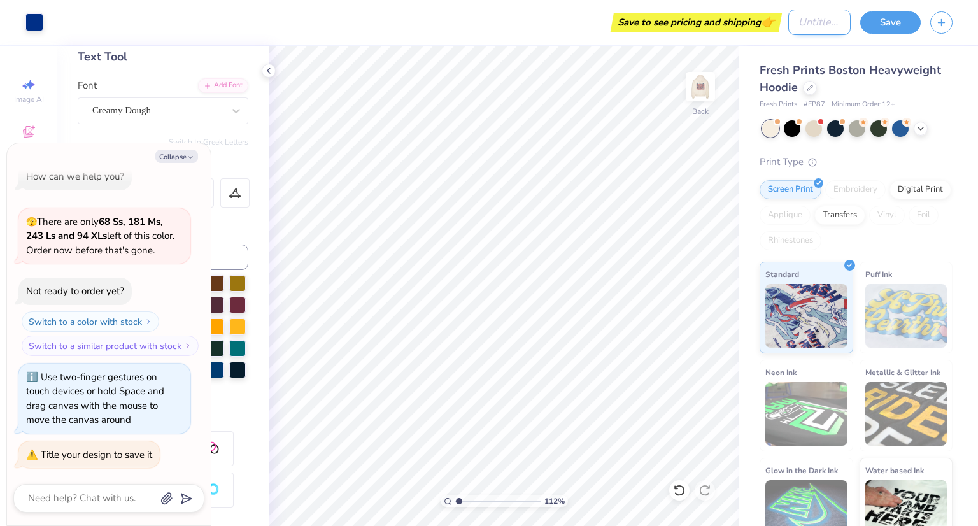
click at [790, 22] on input "Design Title" at bounding box center [819, 22] width 62 height 25
click at [907, 22] on button "Save" at bounding box center [890, 21] width 61 height 22
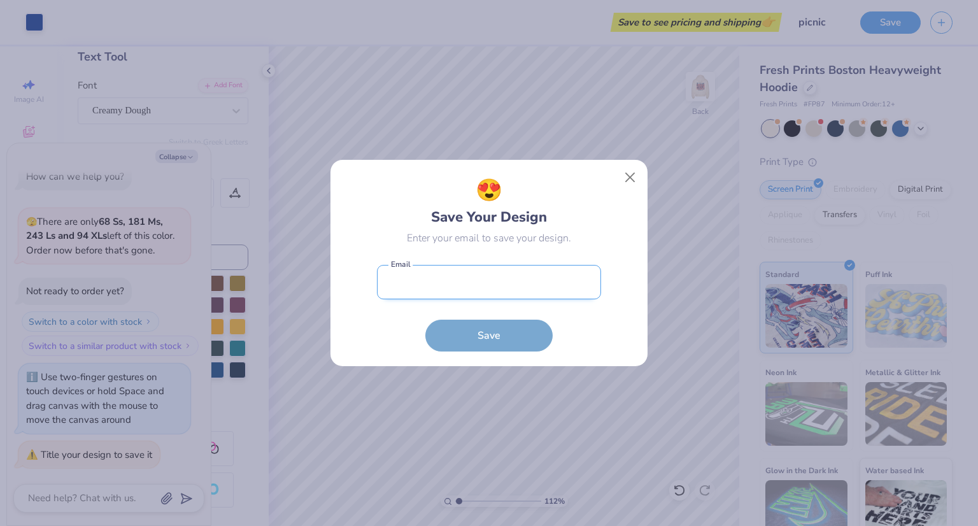
click at [427, 297] on input "email" at bounding box center [489, 282] width 224 height 35
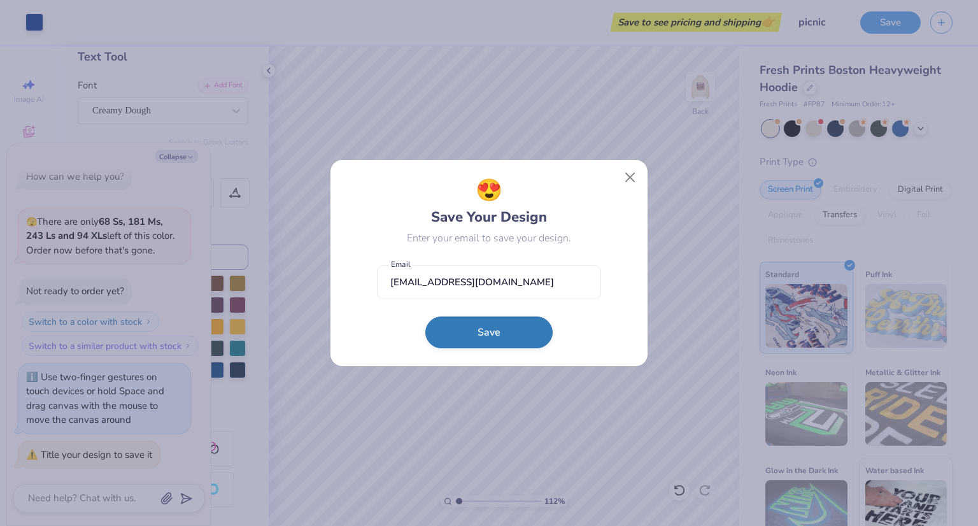
click at [505, 338] on button "Save" at bounding box center [488, 333] width 127 height 32
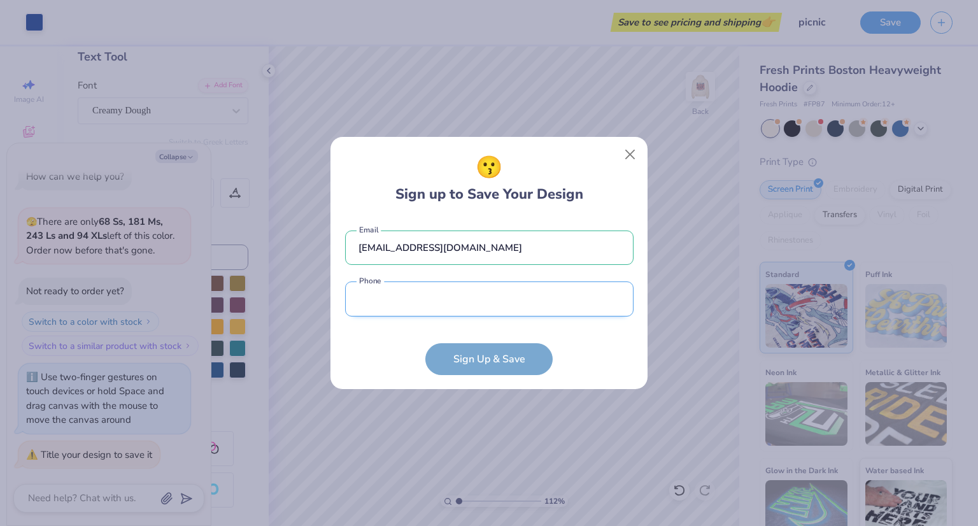
click at [446, 301] on input "tel" at bounding box center [489, 298] width 288 height 35
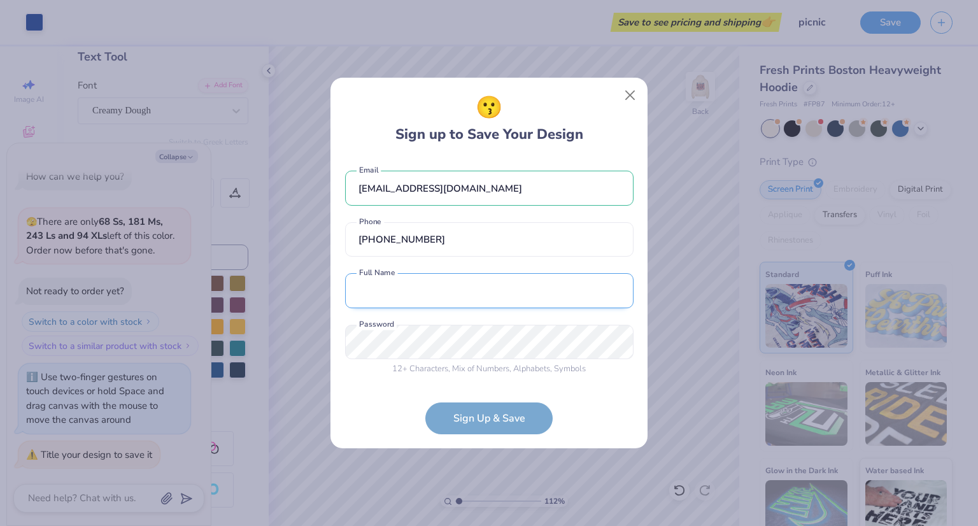
click at [453, 292] on input "text" at bounding box center [489, 290] width 288 height 35
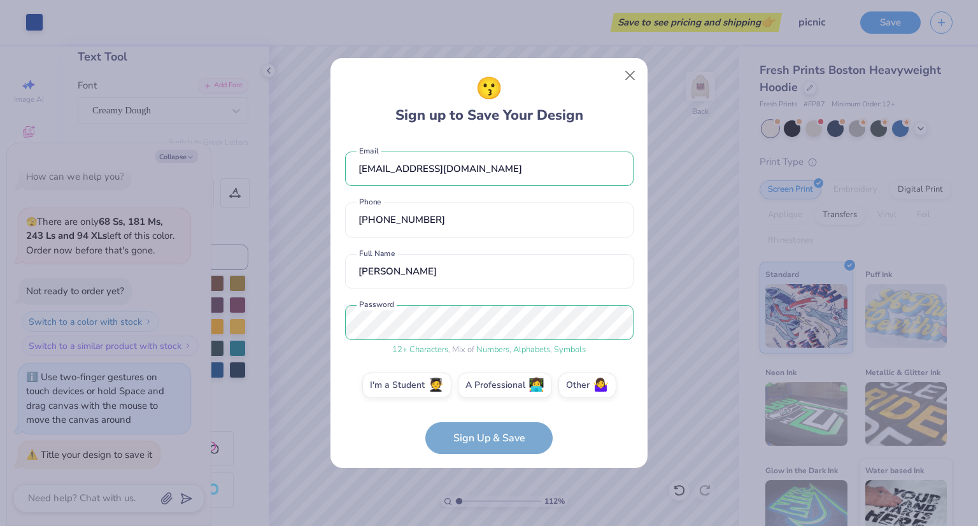
scroll to position [9, 0]
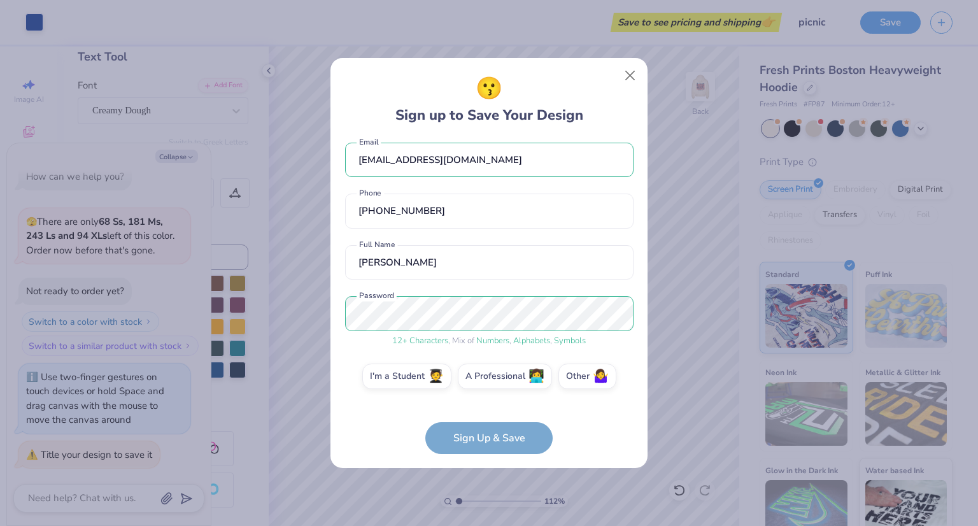
click at [491, 439] on form "[EMAIL_ADDRESS][DOMAIN_NAME] Email [PHONE_NUMBER] Phone [PERSON_NAME] Full Name…" at bounding box center [489, 296] width 288 height 315
click at [532, 441] on form "[EMAIL_ADDRESS][DOMAIN_NAME] Email [PHONE_NUMBER] Phone [PERSON_NAME] Full Name…" at bounding box center [489, 296] width 288 height 315
click at [590, 434] on form "[EMAIL_ADDRESS][DOMAIN_NAME] Email [PHONE_NUMBER] Phone [PERSON_NAME] Full Name…" at bounding box center [489, 296] width 288 height 315
click at [511, 438] on form "[EMAIL_ADDRESS][DOMAIN_NAME] Email [PHONE_NUMBER] Phone [PERSON_NAME] Full Name…" at bounding box center [489, 296] width 288 height 315
click at [399, 385] on label "I'm a Student 🧑‍🎓" at bounding box center [406, 374] width 89 height 25
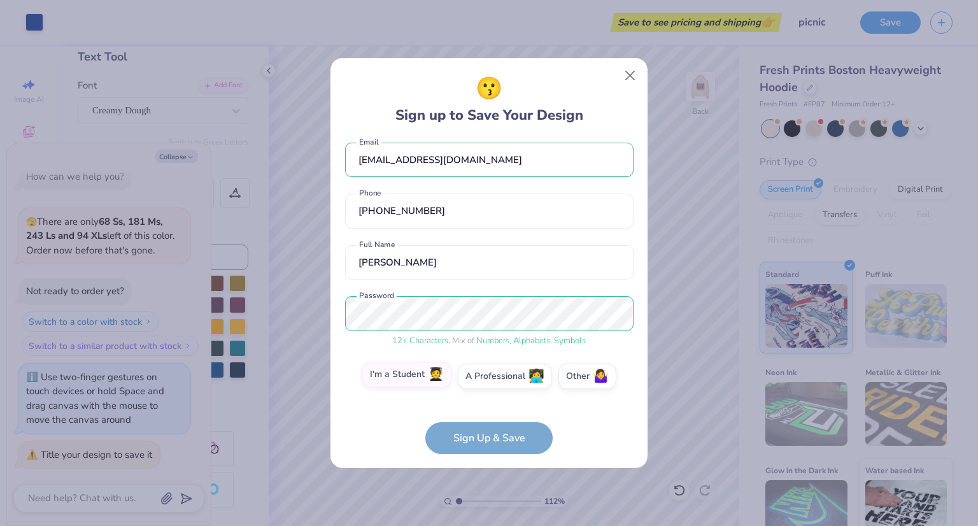
click at [485, 385] on input "I'm a Student 🧑‍🎓" at bounding box center [489, 389] width 8 height 8
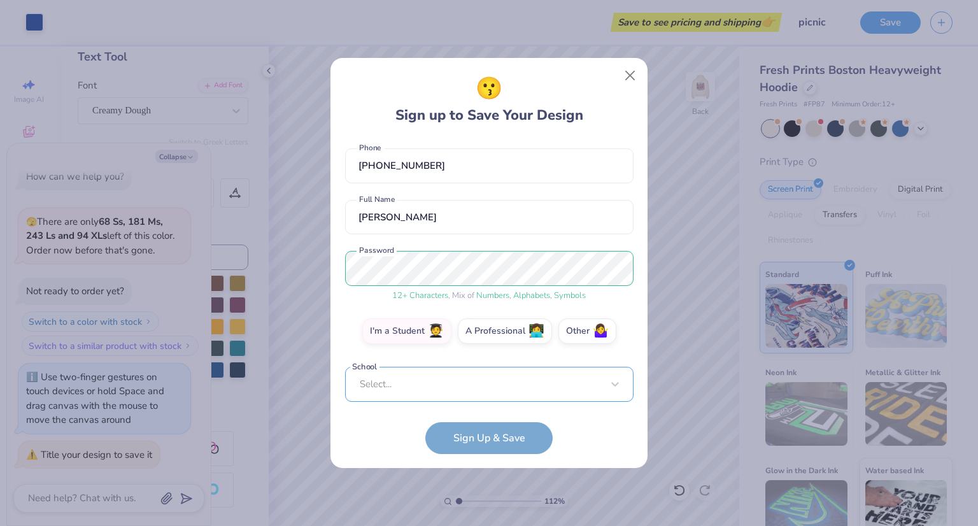
click at [443, 375] on div "Select..." at bounding box center [489, 384] width 288 height 35
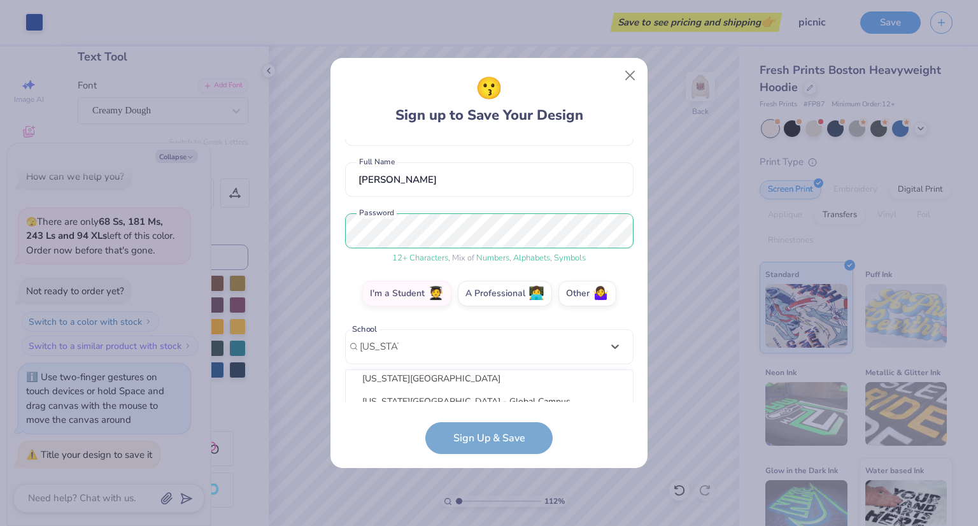
scroll to position [101, 0]
click at [481, 385] on div "[US_STATE][GEOGRAPHIC_DATA]" at bounding box center [489, 376] width 277 height 21
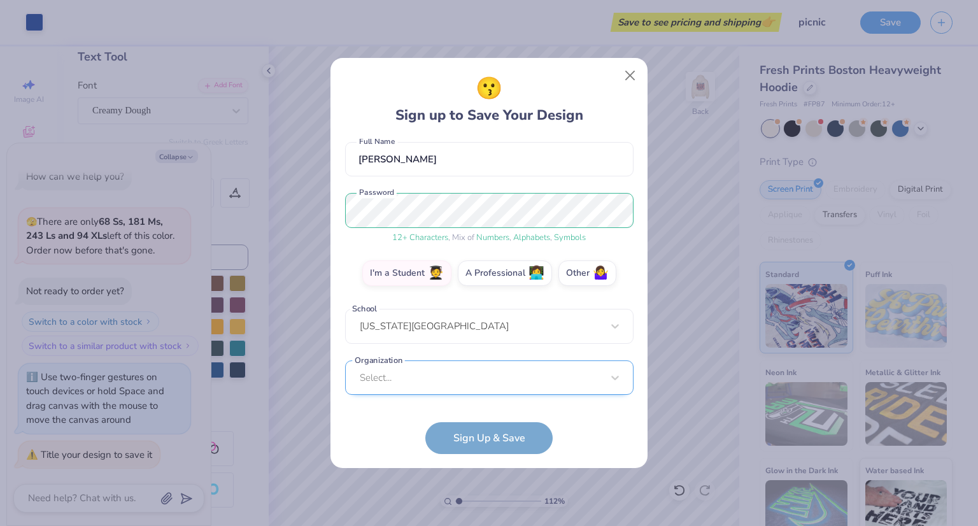
click at [443, 381] on div "Select..." at bounding box center [489, 377] width 288 height 35
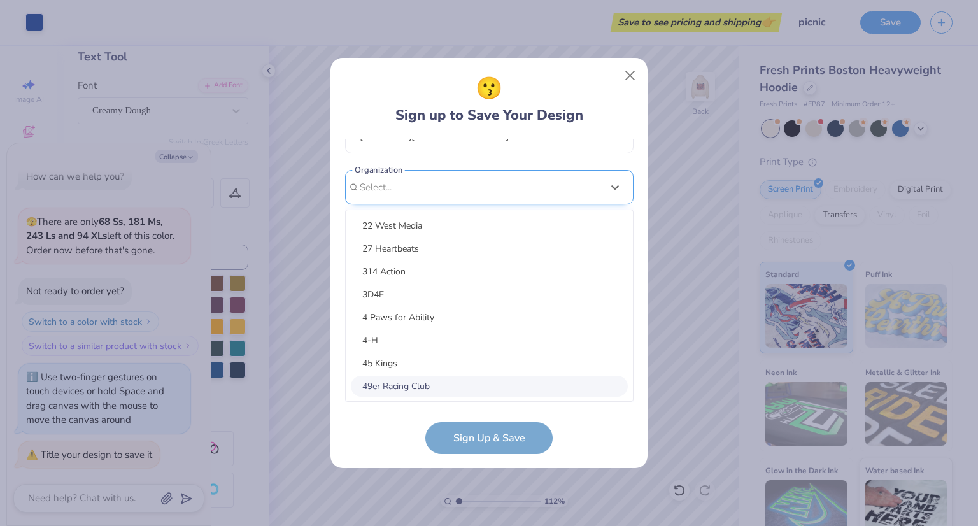
scroll to position [0, 0]
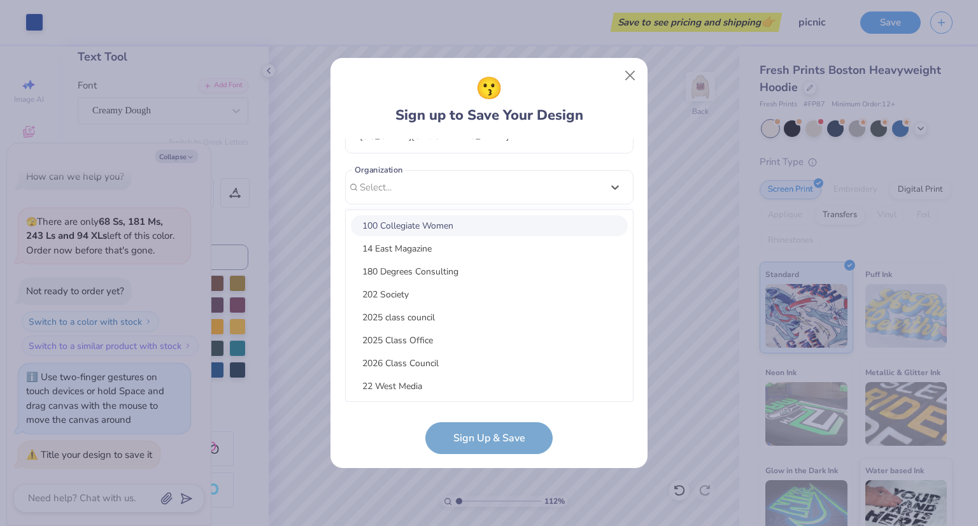
click at [428, 229] on div "100 Collegiate Women" at bounding box center [489, 225] width 277 height 21
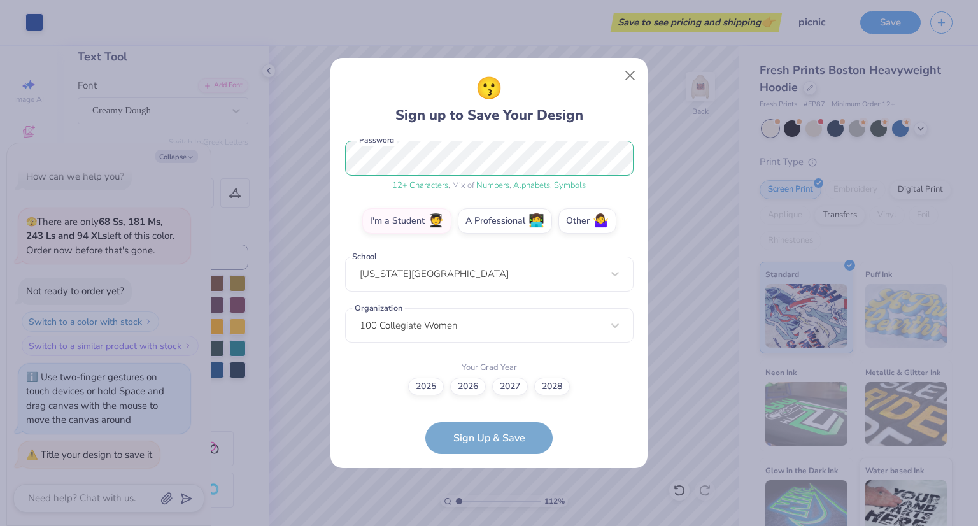
scroll to position [164, 0]
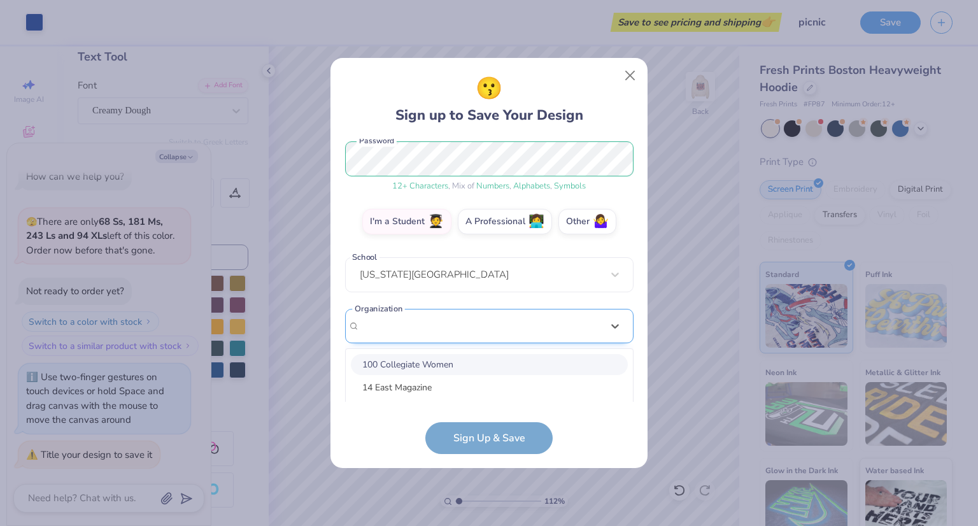
click at [466, 330] on div "option focused, 8 of 30. 30 results available. Use Up and Down to choose option…" at bounding box center [489, 425] width 288 height 232
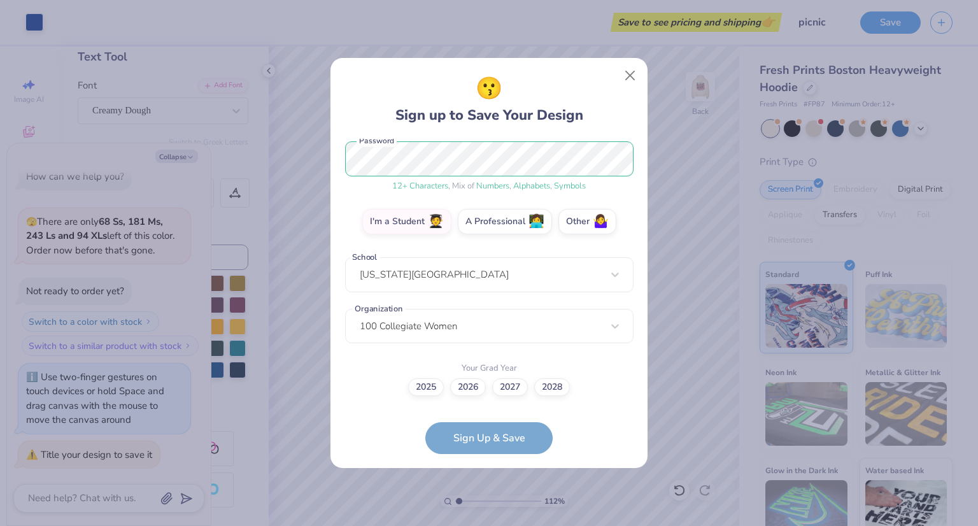
click at [388, 429] on form "[EMAIL_ADDRESS][DOMAIN_NAME] Email [PHONE_NUMBER] Phone [PERSON_NAME] Full Name…" at bounding box center [489, 296] width 288 height 315
click at [427, 388] on label "2025" at bounding box center [426, 385] width 36 height 18
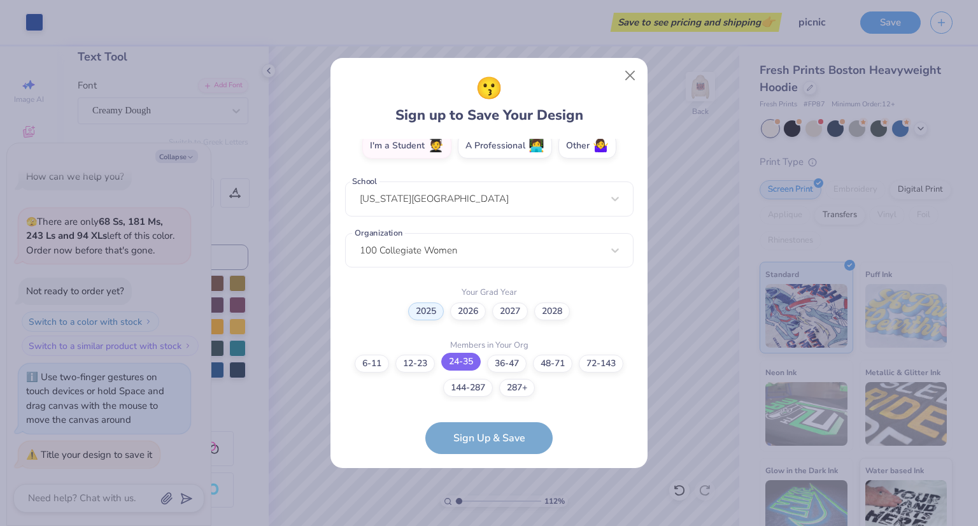
click at [460, 360] on label "24-35" at bounding box center [460, 362] width 39 height 18
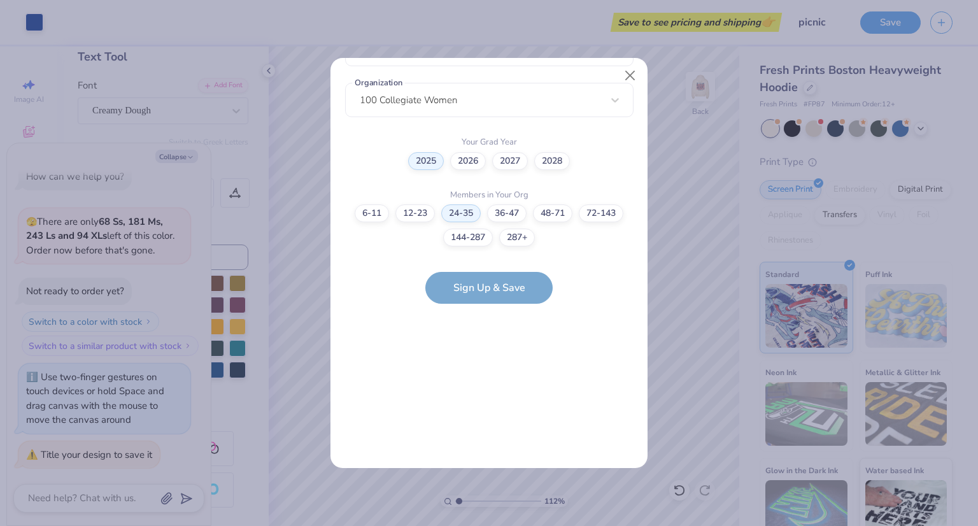
scroll to position [0, 0]
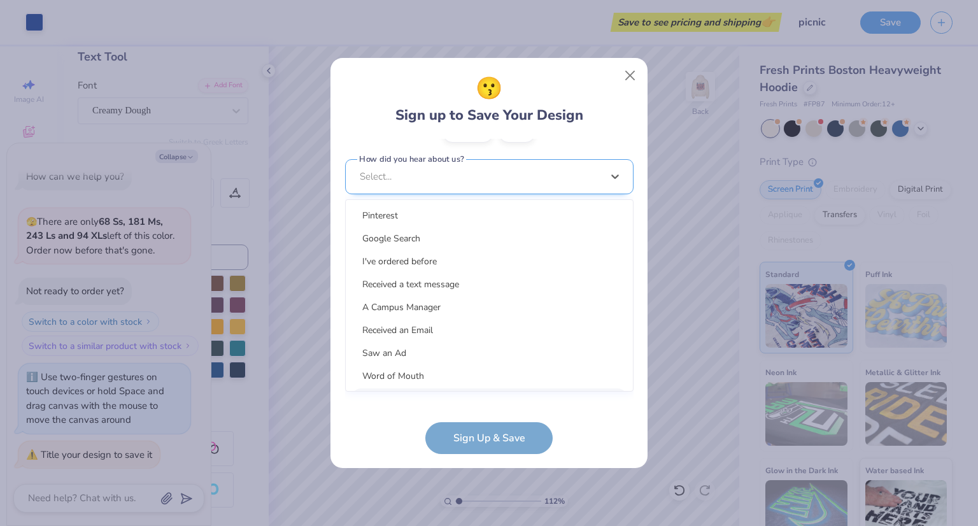
click at [479, 388] on div "option LinkedIn focused, 9 of 15. 15 results available. Use Up and Down to choo…" at bounding box center [489, 275] width 288 height 232
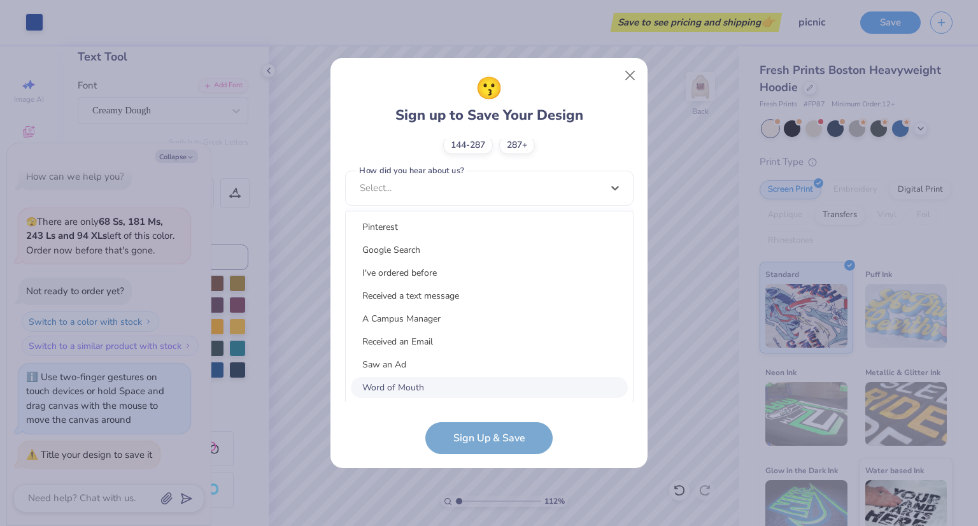
click at [459, 383] on div "Word of Mouth" at bounding box center [489, 387] width 277 height 21
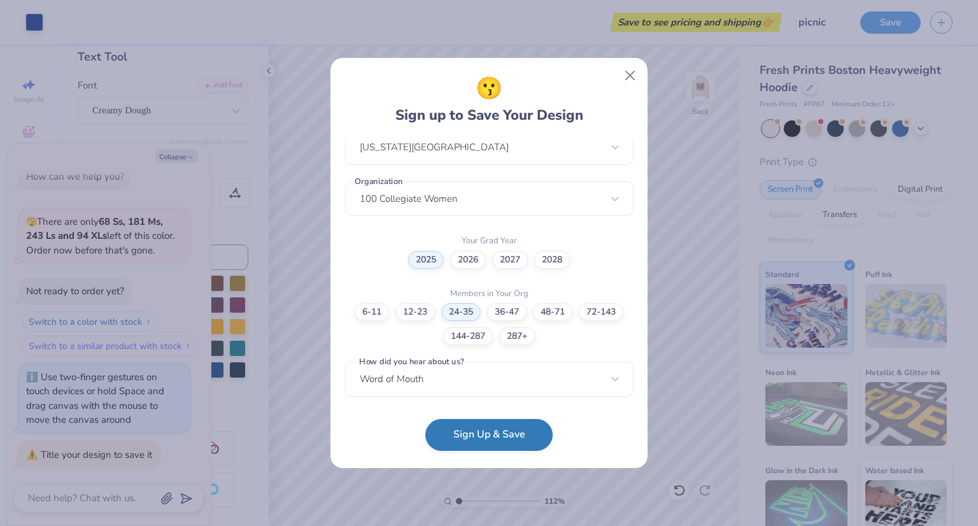
click at [512, 438] on button "Sign Up & Save" at bounding box center [488, 435] width 127 height 32
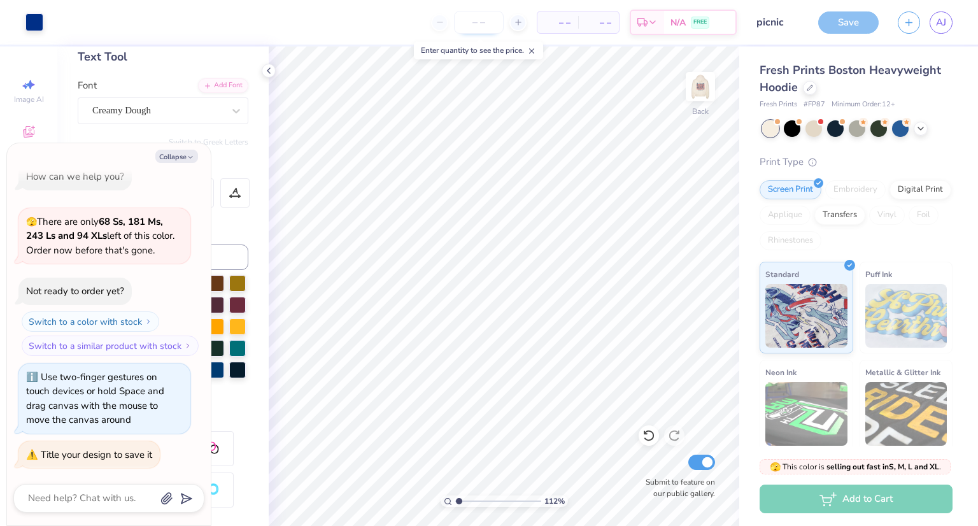
click at [471, 21] on input "number" at bounding box center [479, 22] width 50 height 23
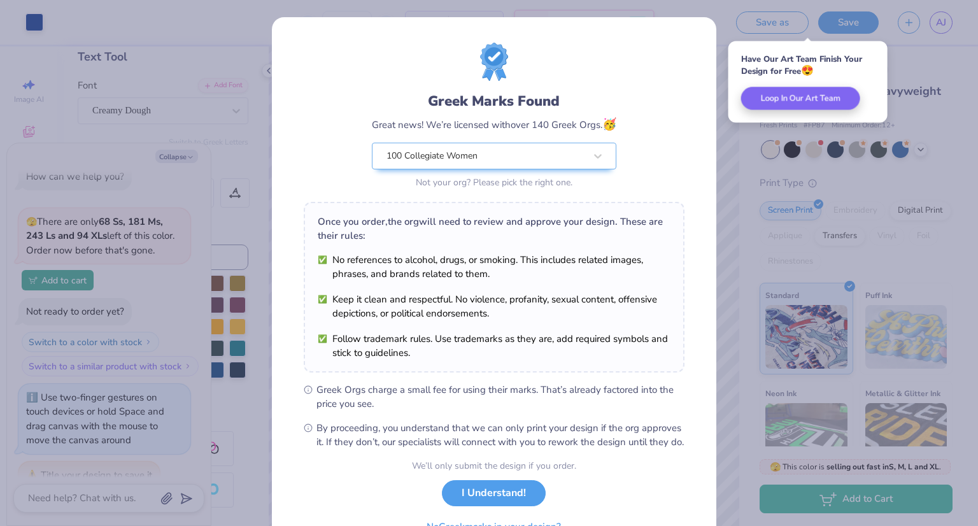
click at [716, 61] on div "Greek Marks Found Great news! We’re licensed with over 140 Greek Orgs. 🥳 100 Co…" at bounding box center [489, 263] width 978 height 526
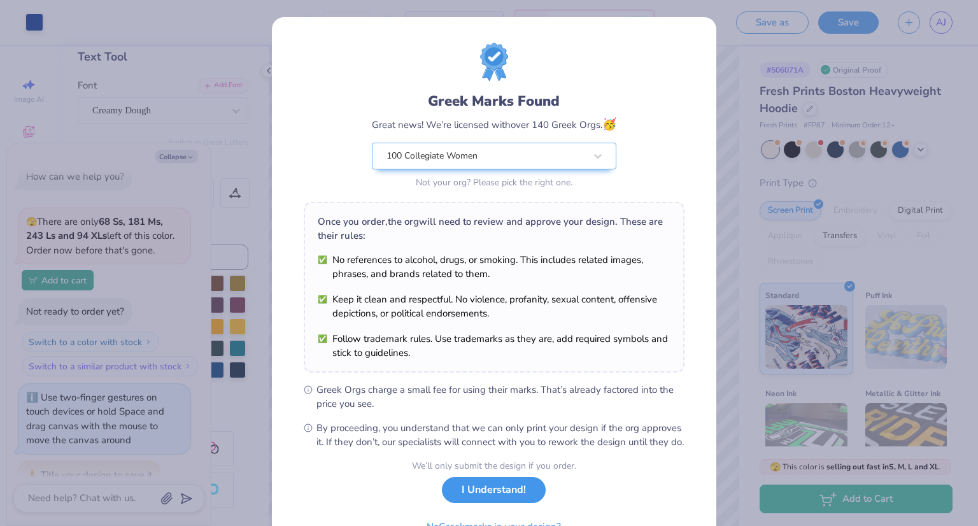
click at [468, 516] on div "We’ll only submit the design if you order. I Understand! No Greek marks in your…" at bounding box center [494, 499] width 164 height 80
click at [486, 503] on button "I Understand!" at bounding box center [494, 490] width 104 height 26
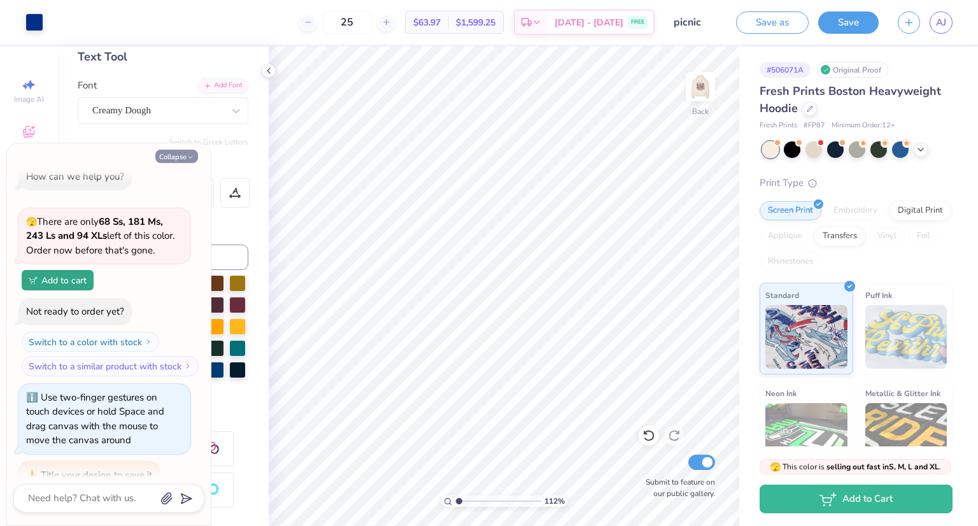
click at [191, 154] on icon "button" at bounding box center [191, 157] width 8 height 8
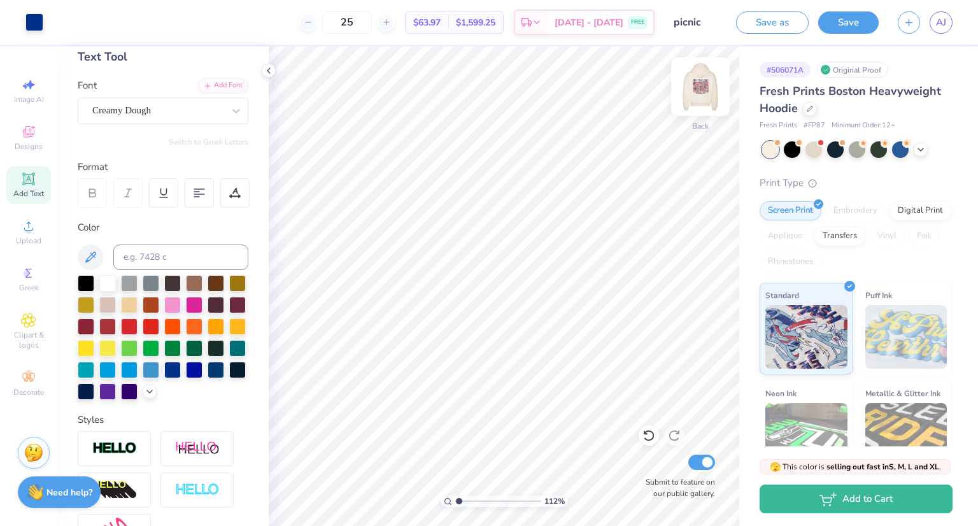
click at [698, 78] on img at bounding box center [700, 86] width 51 height 51
